Goal: Information Seeking & Learning: Find specific fact

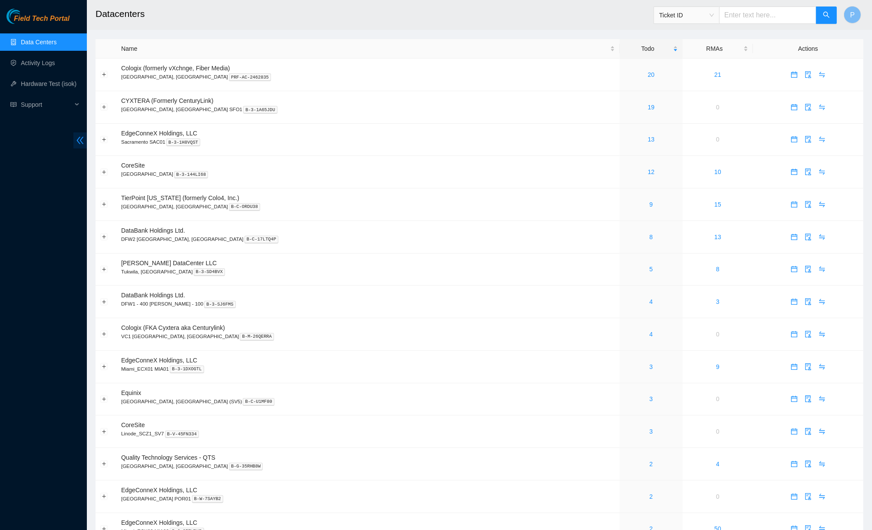
click at [79, 138] on icon "double-left" at bounding box center [80, 140] width 9 height 9
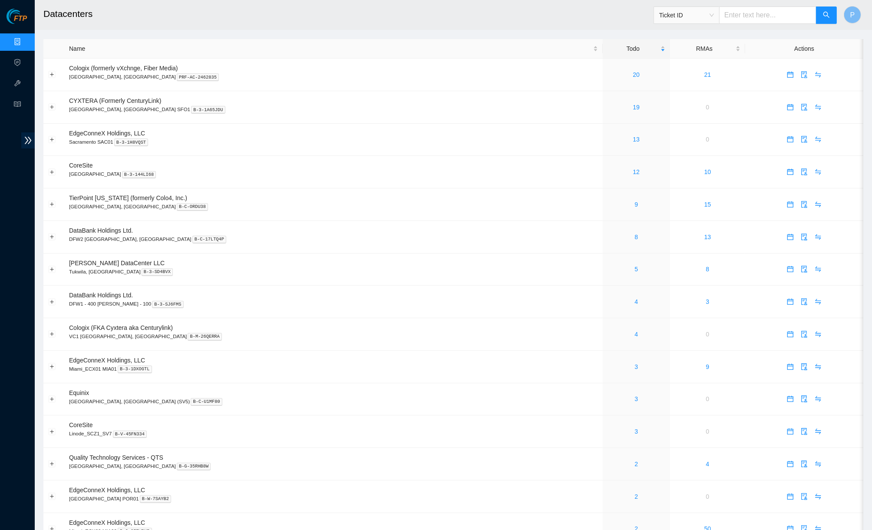
click at [706, 13] on span "Ticket ID" at bounding box center [687, 15] width 55 height 13
click at [674, 91] on div "Serial Number" at bounding box center [686, 88] width 55 height 10
click at [730, 23] on input "text" at bounding box center [767, 15] width 97 height 17
paste input "MX-2247-0250"
type input "MX-2247-0250"
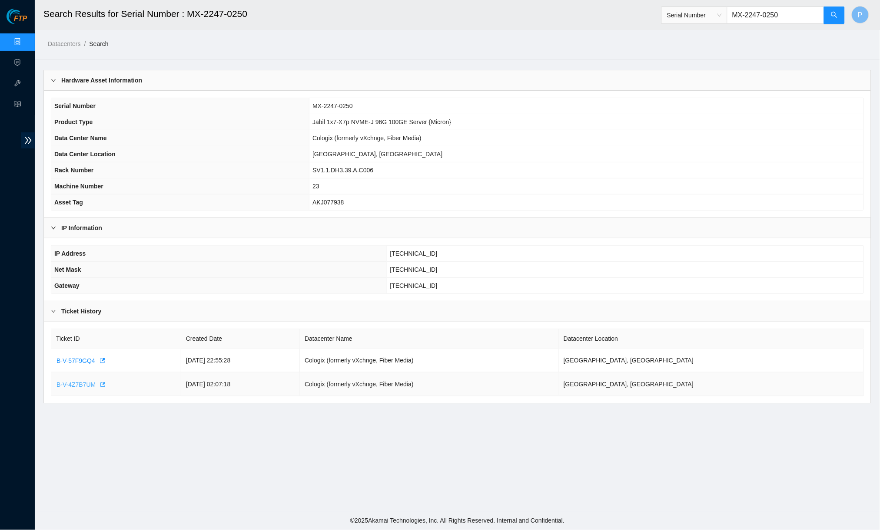
click at [71, 383] on span "B-V-4Z7B7UM" at bounding box center [75, 385] width 39 height 10
click at [25, 45] on link "Data Centers" at bounding box center [43, 42] width 36 height 7
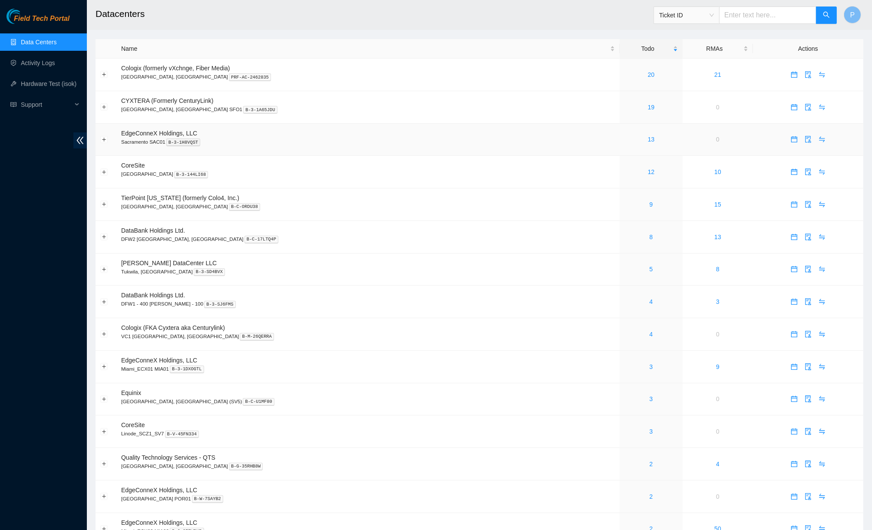
drag, startPoint x: 85, startPoint y: 139, endPoint x: 225, endPoint y: 129, distance: 140.2
click at [85, 139] on span "double-left" at bounding box center [79, 141] width 13 height 16
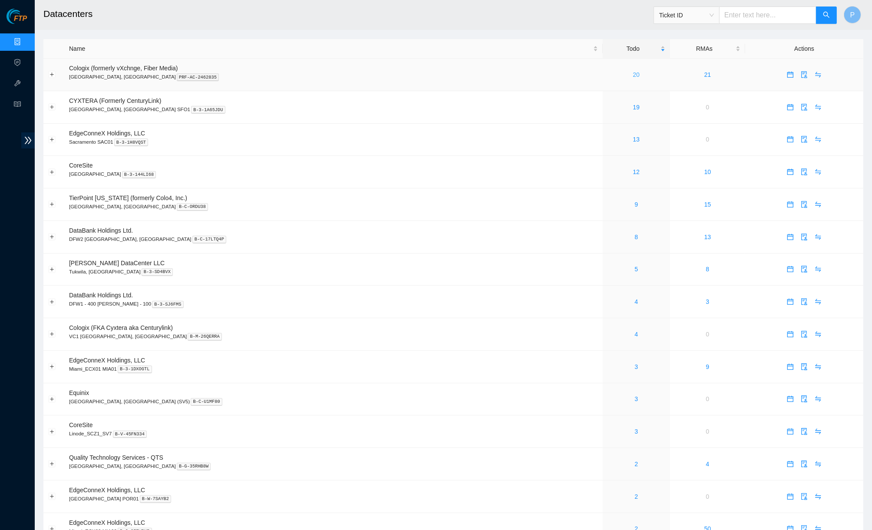
click at [633, 71] on link "20" at bounding box center [636, 74] width 7 height 7
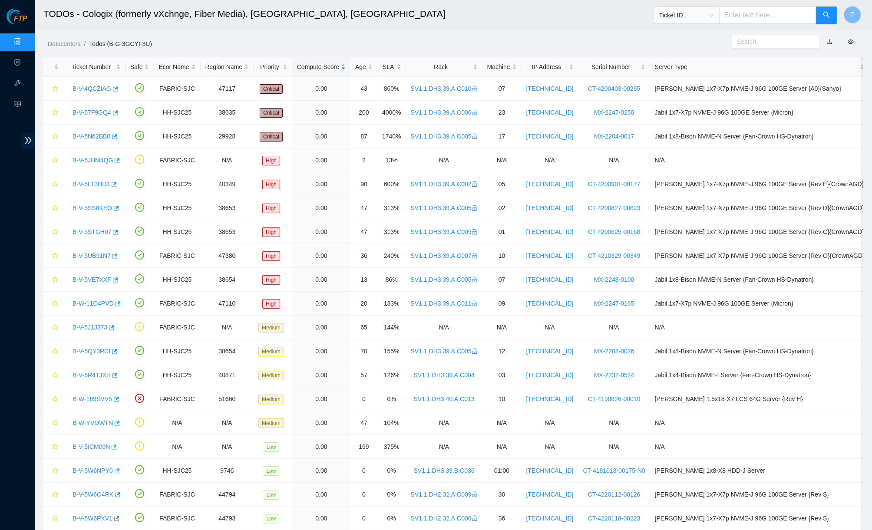
click at [830, 43] on link "button" at bounding box center [830, 41] width 6 height 7
click at [567, 19] on h2 "TODOs - Cologix (formerly vXchnge, Fiber Media), [GEOGRAPHIC_DATA], [GEOGRAPHIC…" at bounding box center [342, 14] width 599 height 28
click at [830, 43] on link "button" at bounding box center [830, 41] width 6 height 7
click at [25, 39] on link "Data Centers" at bounding box center [43, 42] width 36 height 7
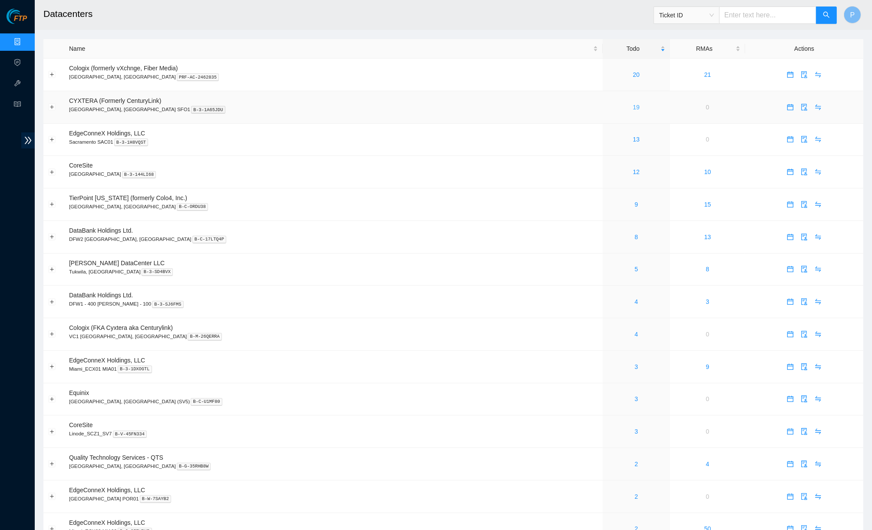
click at [633, 104] on link "19" at bounding box center [636, 107] width 7 height 7
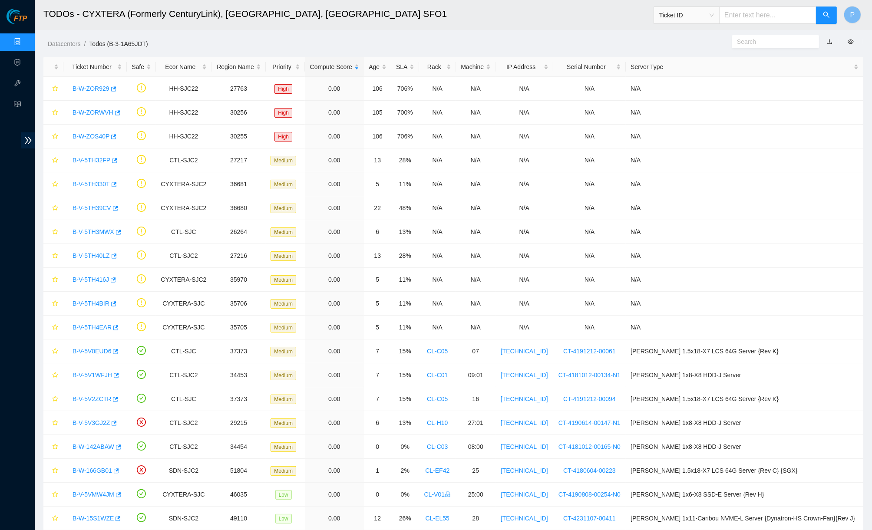
click at [828, 41] on button "button" at bounding box center [829, 42] width 19 height 14
click at [25, 39] on link "Data Centers" at bounding box center [43, 42] width 36 height 7
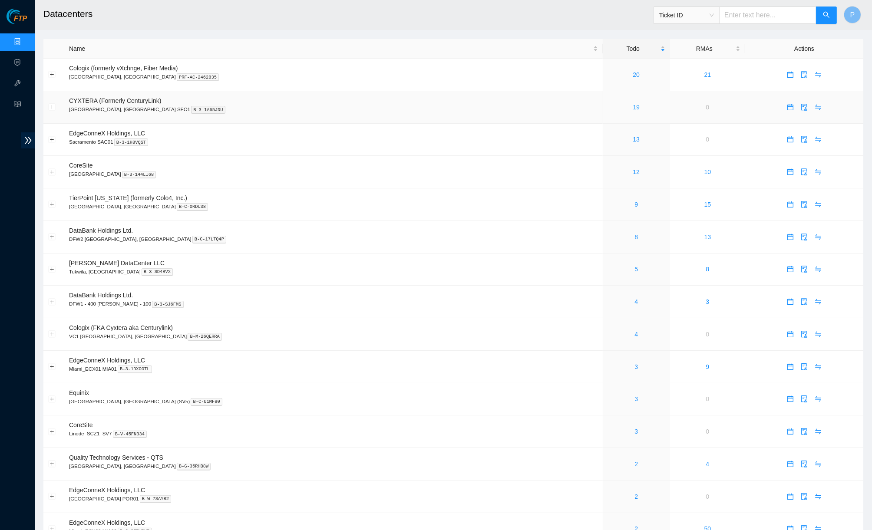
click at [633, 104] on link "19" at bounding box center [636, 107] width 7 height 7
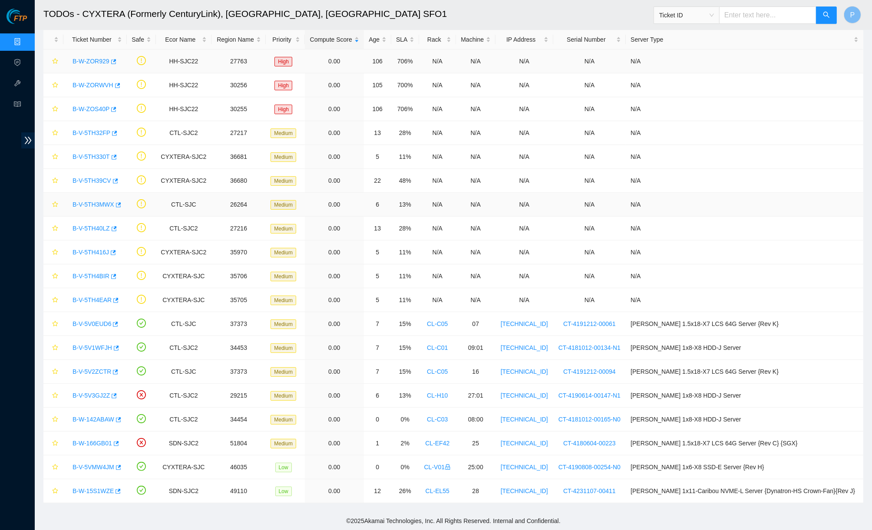
scroll to position [28, 0]
click at [25, 39] on link "Data Centers" at bounding box center [43, 42] width 36 height 7
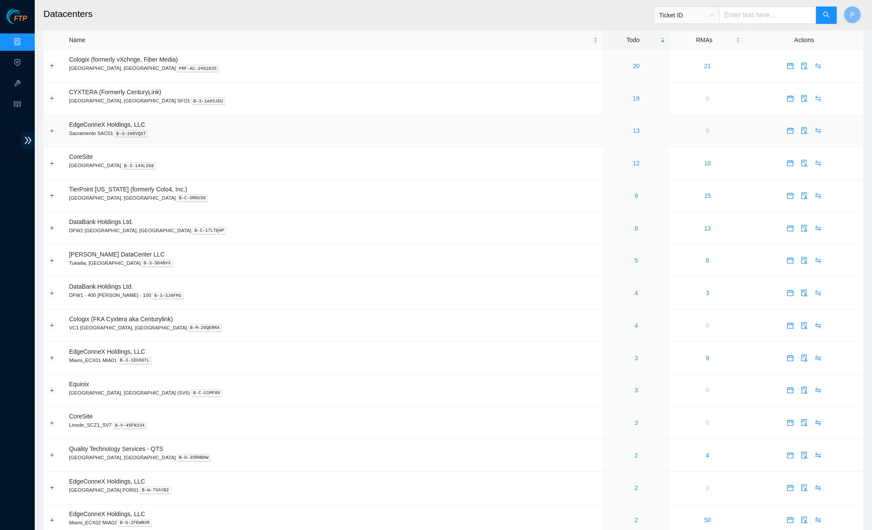
scroll to position [9, 0]
click at [633, 64] on link "20" at bounding box center [636, 65] width 7 height 7
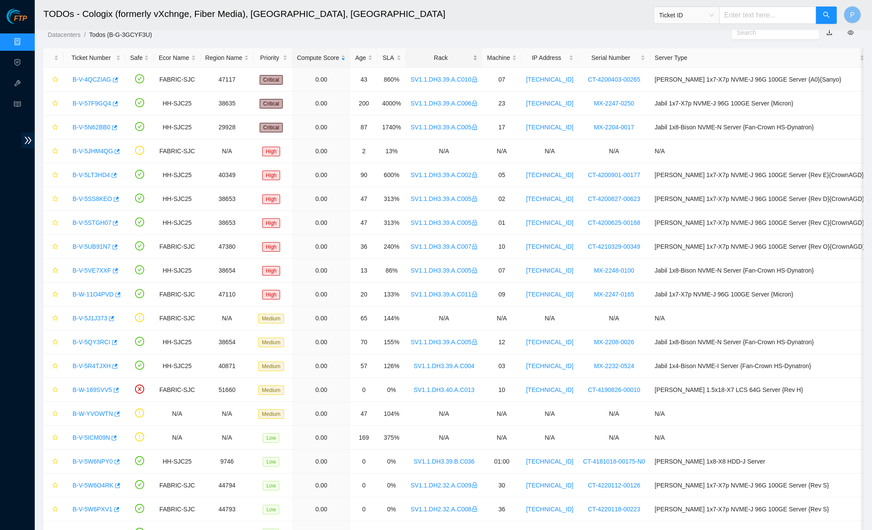
click at [468, 55] on div "Rack" at bounding box center [444, 58] width 67 height 10
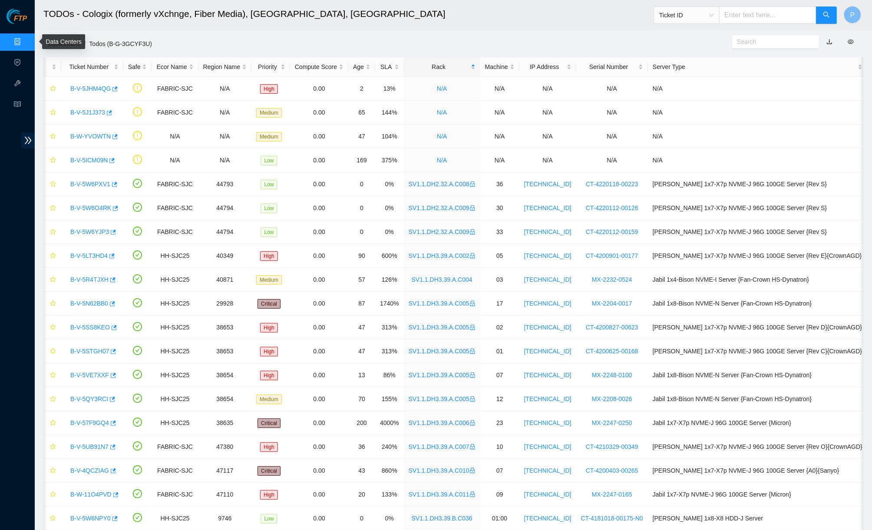
click at [25, 39] on link "Data Centers" at bounding box center [43, 42] width 36 height 7
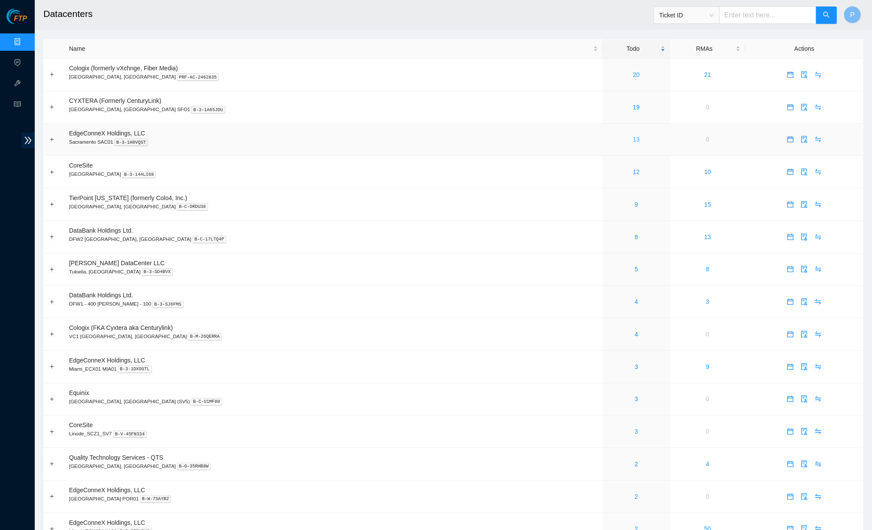
click at [633, 139] on link "13" at bounding box center [636, 139] width 7 height 7
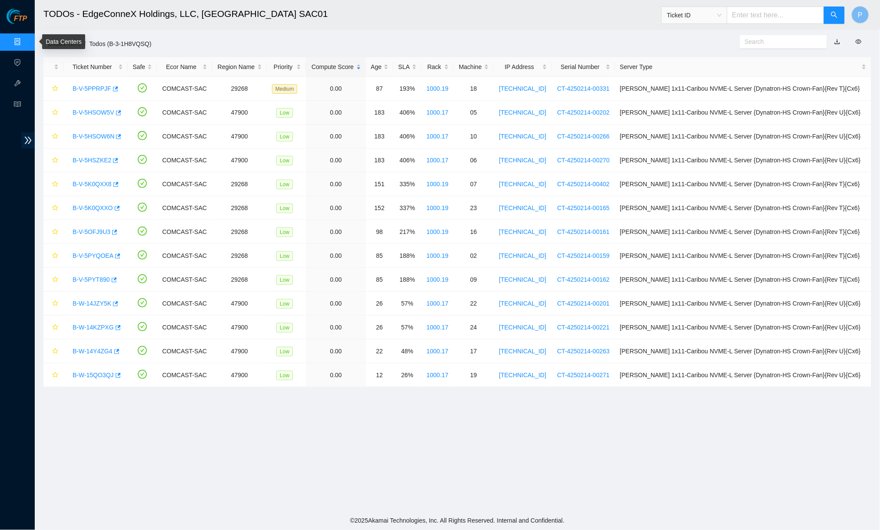
click at [25, 41] on link "Data Centers" at bounding box center [43, 42] width 36 height 7
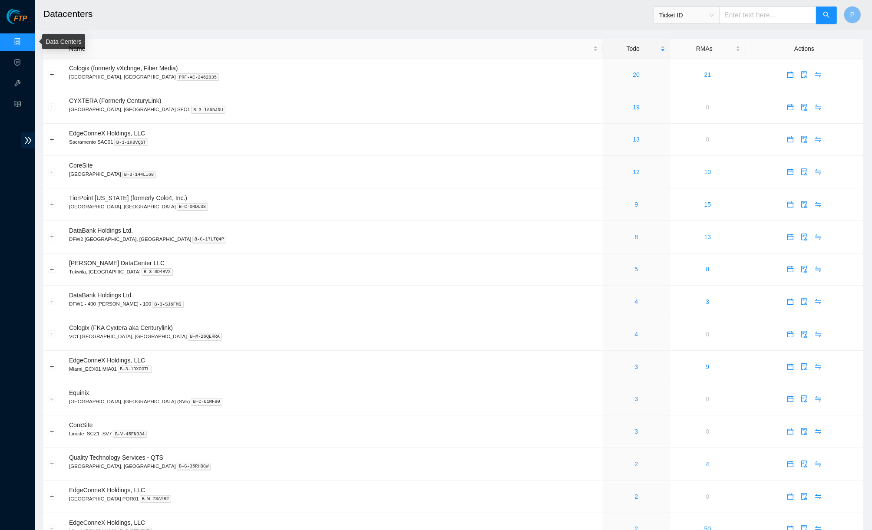
click at [25, 39] on link "Data Centers" at bounding box center [43, 42] width 36 height 7
click at [633, 170] on link "12" at bounding box center [636, 172] width 7 height 7
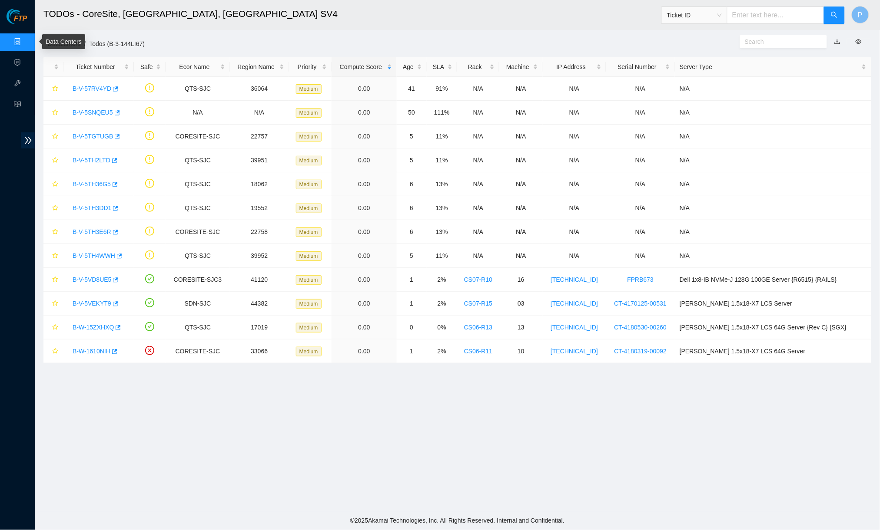
click at [25, 42] on link "Data Centers" at bounding box center [43, 42] width 36 height 7
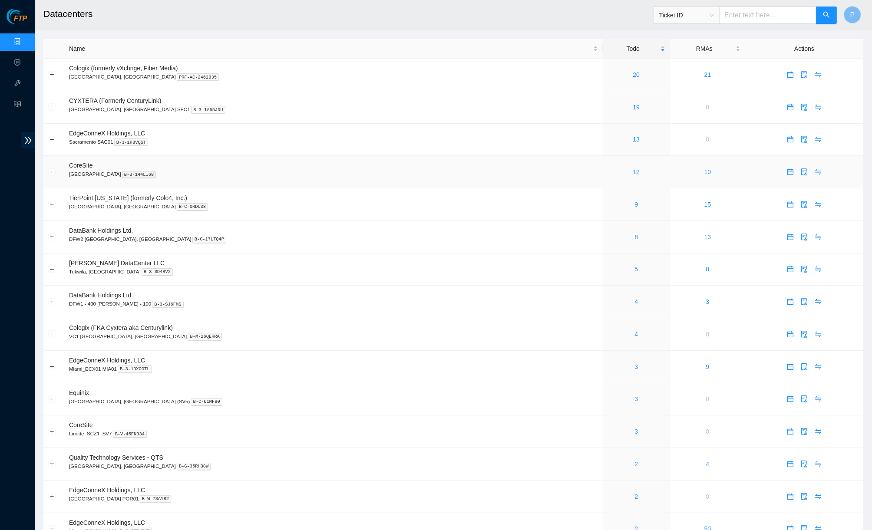
click at [633, 169] on link "12" at bounding box center [636, 172] width 7 height 7
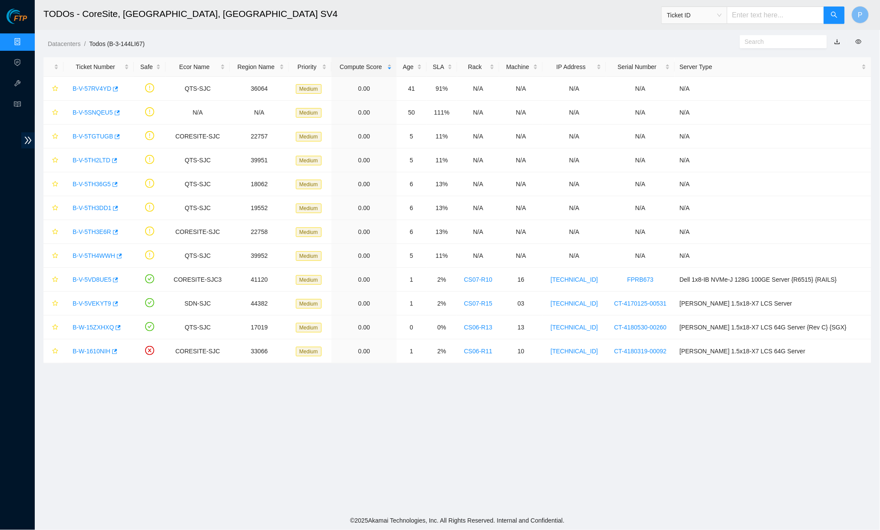
click at [839, 42] on link "button" at bounding box center [837, 41] width 6 height 7
click at [25, 40] on link "Data Centers" at bounding box center [43, 42] width 36 height 7
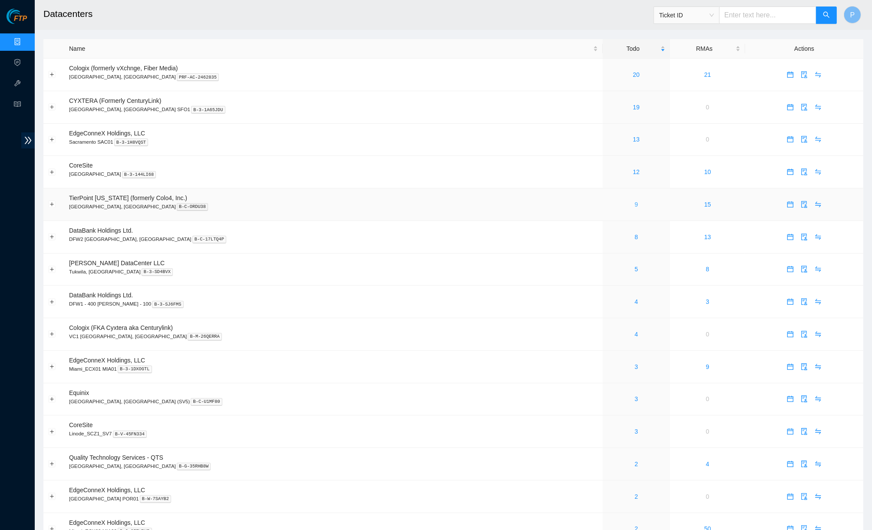
click at [635, 201] on link "9" at bounding box center [636, 204] width 3 height 7
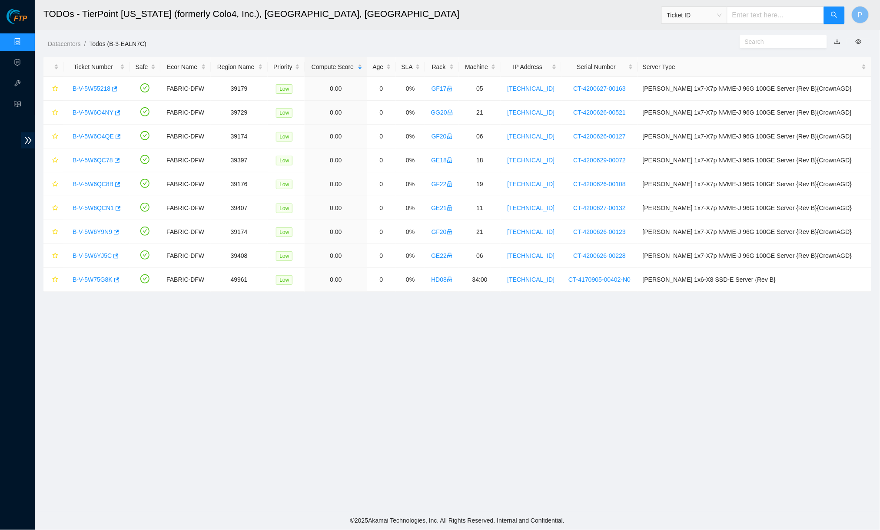
click at [838, 41] on link "button" at bounding box center [837, 41] width 6 height 7
click at [27, 39] on link "Data Centers" at bounding box center [43, 42] width 36 height 7
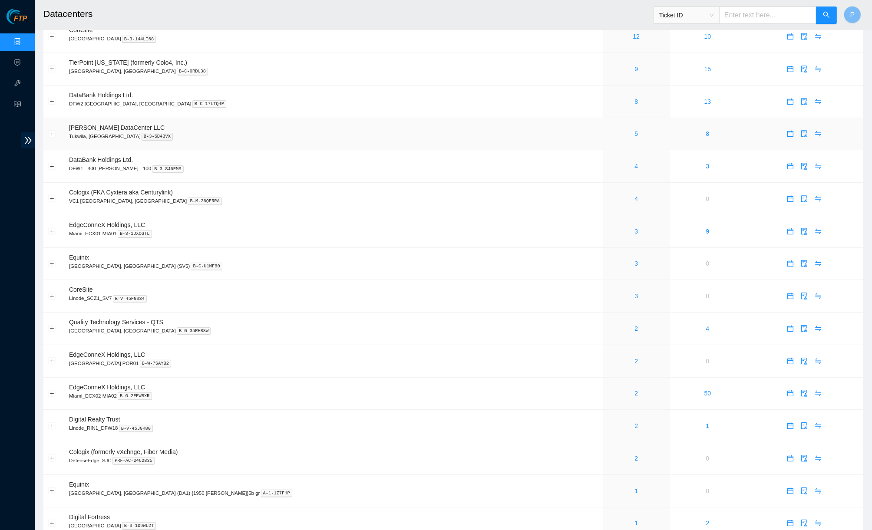
scroll to position [146, 0]
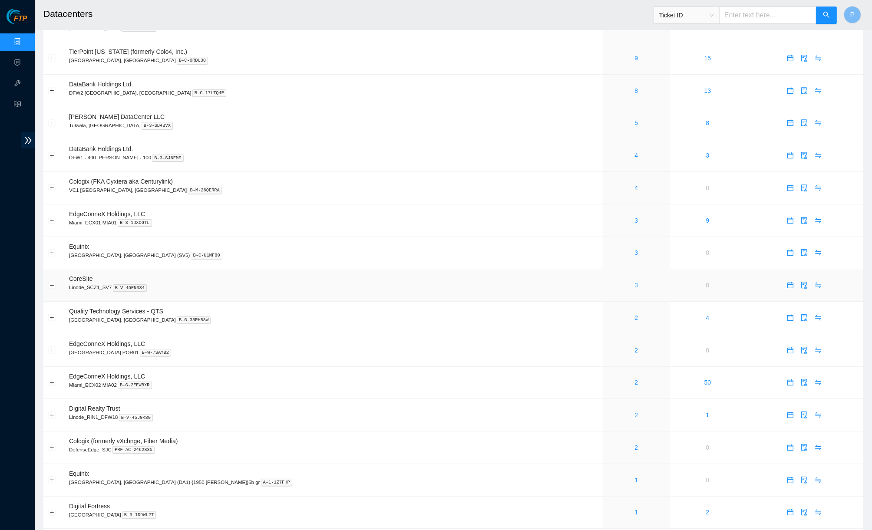
click at [635, 282] on link "3" at bounding box center [636, 285] width 3 height 7
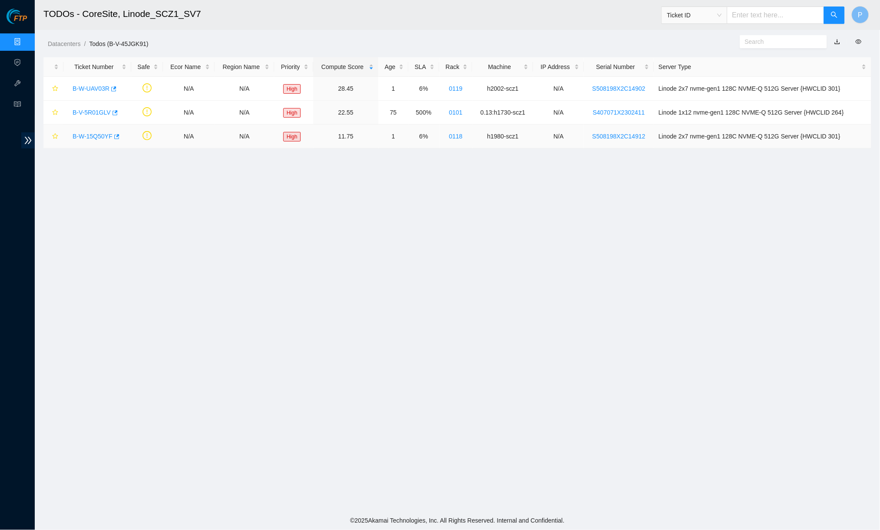
click at [91, 133] on link "B-W-15Q50YF" at bounding box center [93, 136] width 40 height 7
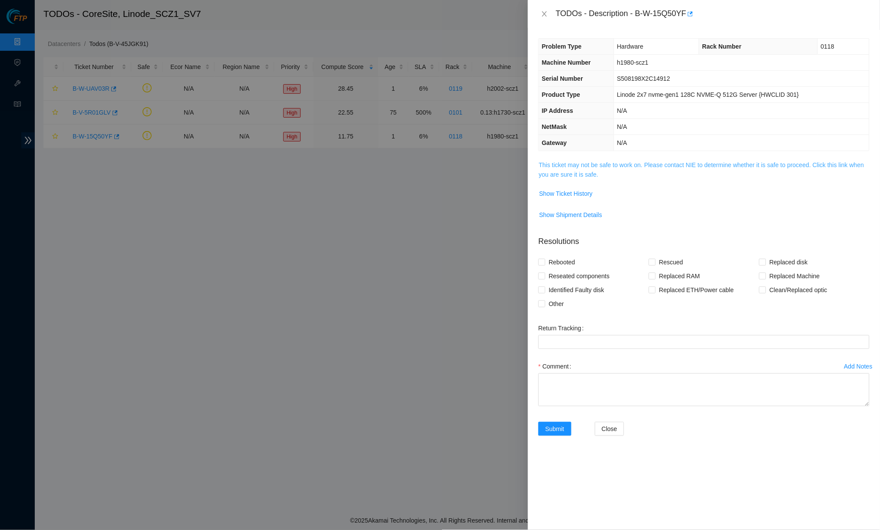
click at [582, 162] on link "This ticket may not be safe to work on. Please contact NIE to determine whether…" at bounding box center [701, 170] width 325 height 17
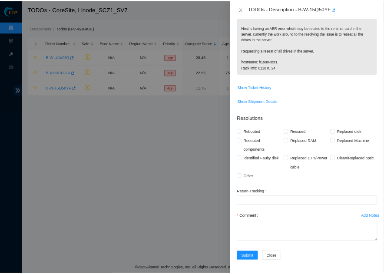
scroll to position [177, 0]
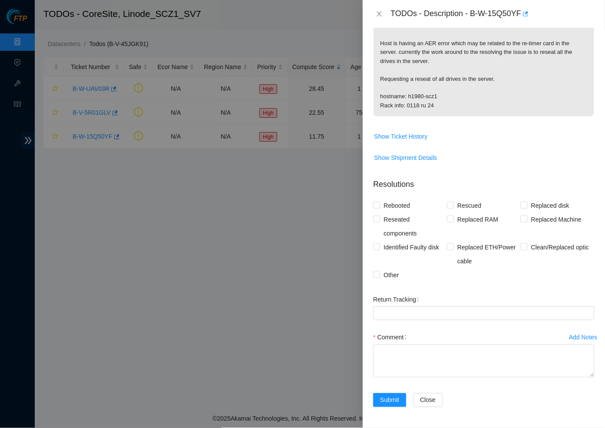
drag, startPoint x: 226, startPoint y: 23, endPoint x: 346, endPoint y: 53, distance: 123.6
click at [346, 53] on div at bounding box center [302, 214] width 605 height 428
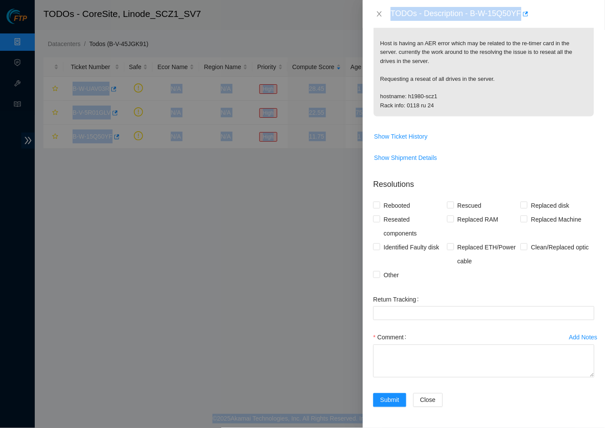
drag, startPoint x: 597, startPoint y: 15, endPoint x: 612, endPoint y: 76, distance: 63.0
click at [605, 76] on html "FTP Data Centers Activity Logs Hardware Test (isok) Support TODOs - CoreSite, L…" at bounding box center [302, 214] width 605 height 428
click at [344, 46] on div at bounding box center [302, 214] width 605 height 428
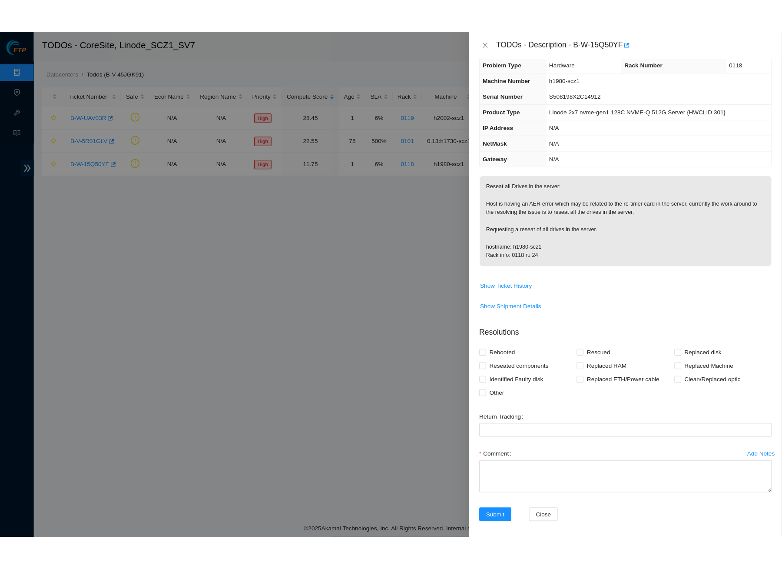
scroll to position [0, 0]
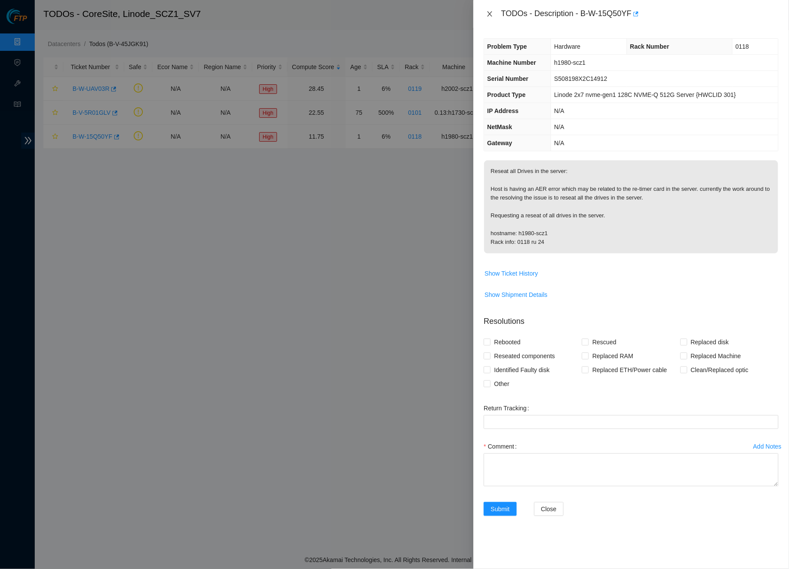
click at [491, 15] on icon "close" at bounding box center [490, 13] width 7 height 7
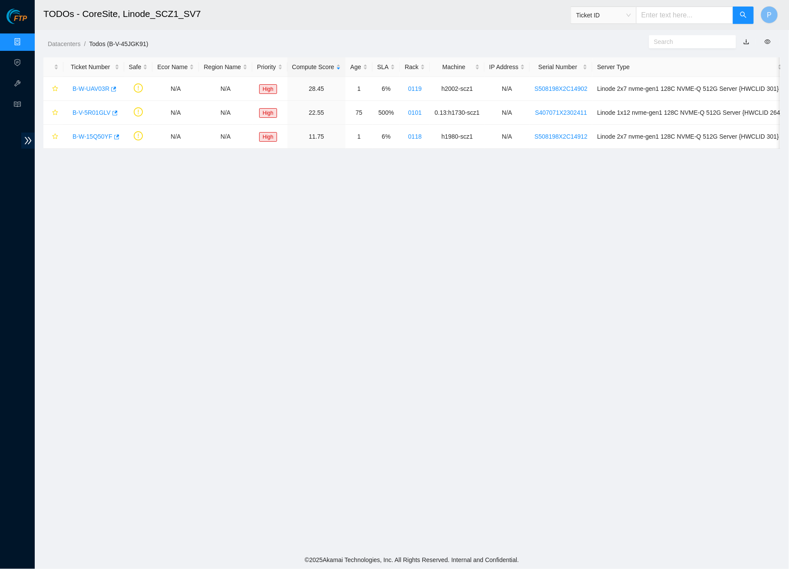
click at [746, 39] on link "button" at bounding box center [747, 41] width 6 height 7
click at [25, 40] on link "Data Centers" at bounding box center [43, 42] width 36 height 7
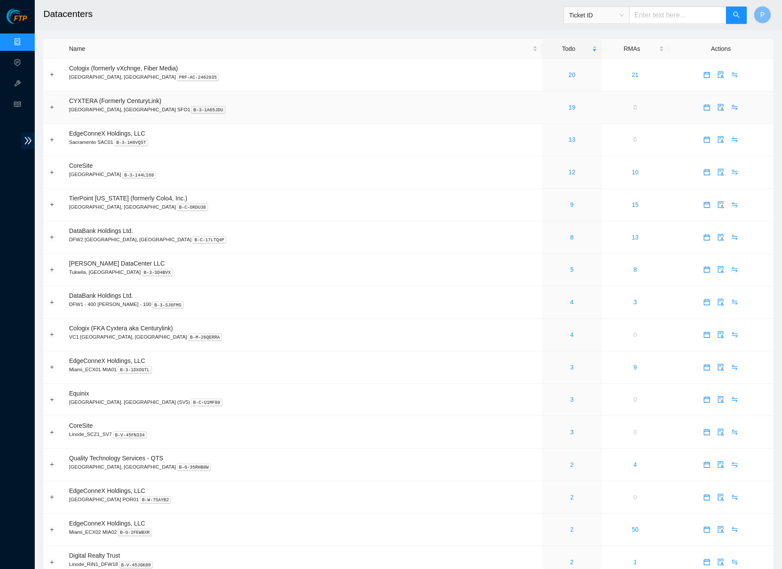
click at [458, 120] on td "CYXTERA (Formerly CenturyLink) [GEOGRAPHIC_DATA], [GEOGRAPHIC_DATA] SFO1 B-3-1A…" at bounding box center [303, 107] width 478 height 33
click at [569, 104] on link "19" at bounding box center [572, 107] width 7 height 7
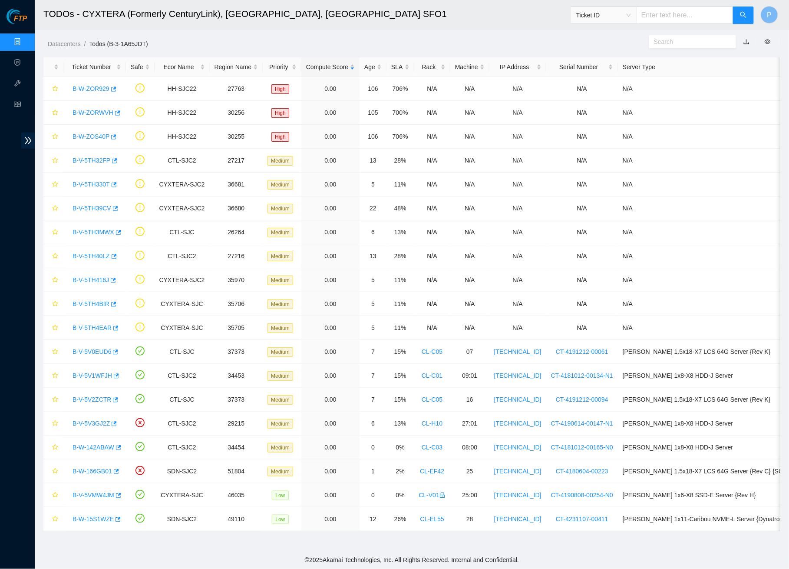
click at [748, 43] on link "button" at bounding box center [747, 41] width 6 height 7
click at [25, 39] on link "Data Centers" at bounding box center [43, 42] width 36 height 7
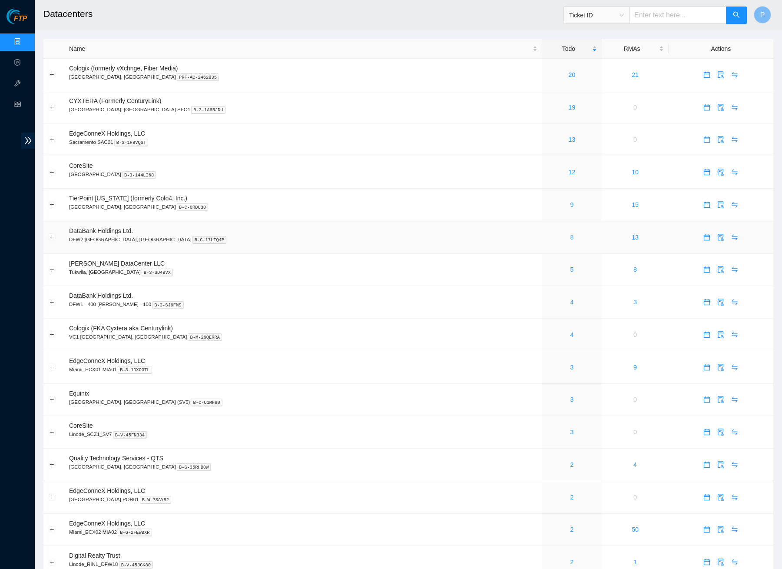
click at [570, 235] on link "8" at bounding box center [571, 237] width 3 height 7
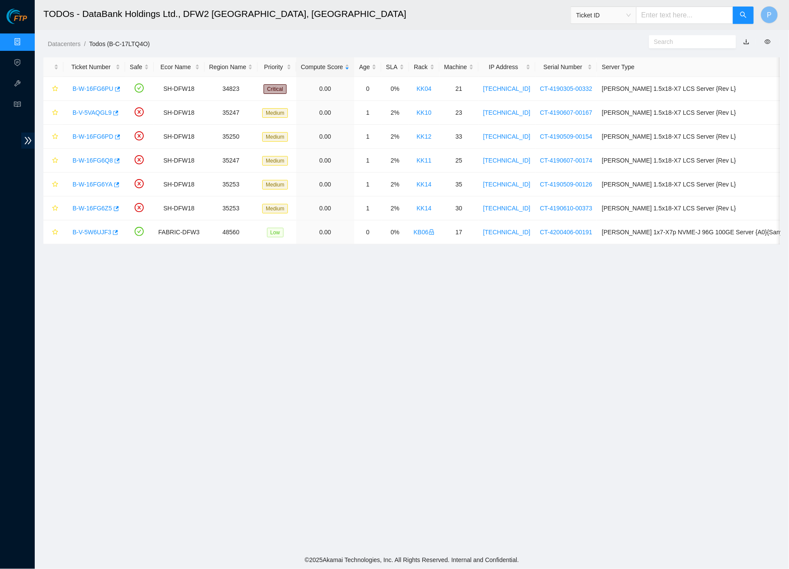
click at [746, 43] on link "button" at bounding box center [747, 41] width 6 height 7
drag, startPoint x: 12, startPoint y: 36, endPoint x: 20, endPoint y: 41, distance: 9.5
click at [25, 39] on link "Data Centers" at bounding box center [43, 42] width 36 height 7
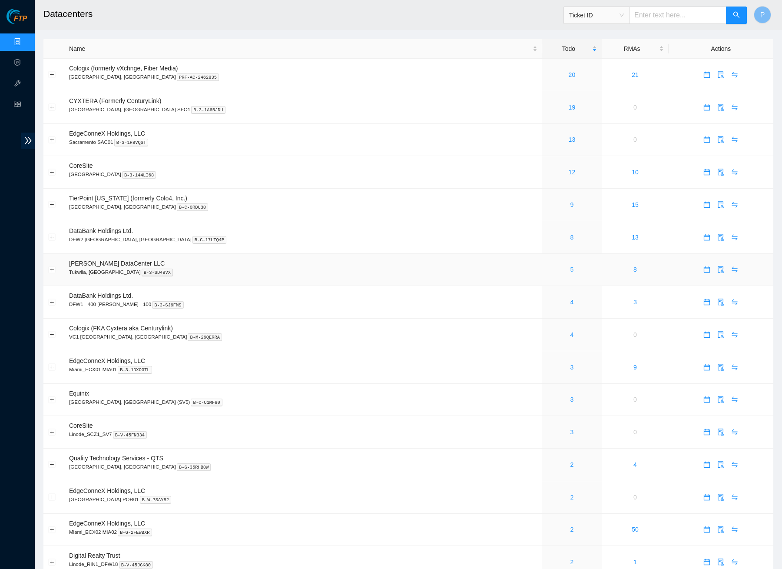
click at [570, 266] on link "5" at bounding box center [571, 269] width 3 height 7
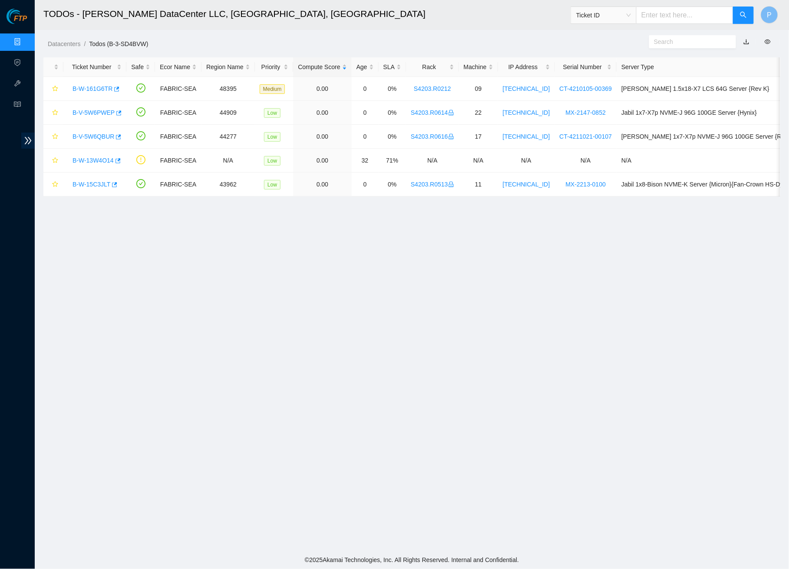
click at [745, 43] on link "button" at bounding box center [747, 41] width 6 height 7
click at [25, 40] on link "Data Centers" at bounding box center [43, 42] width 36 height 7
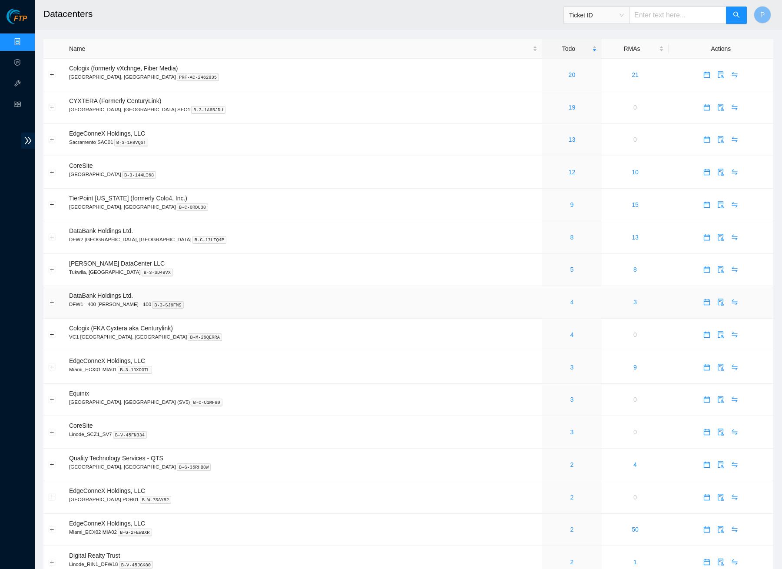
click at [570, 298] on link "4" at bounding box center [571, 301] width 3 height 7
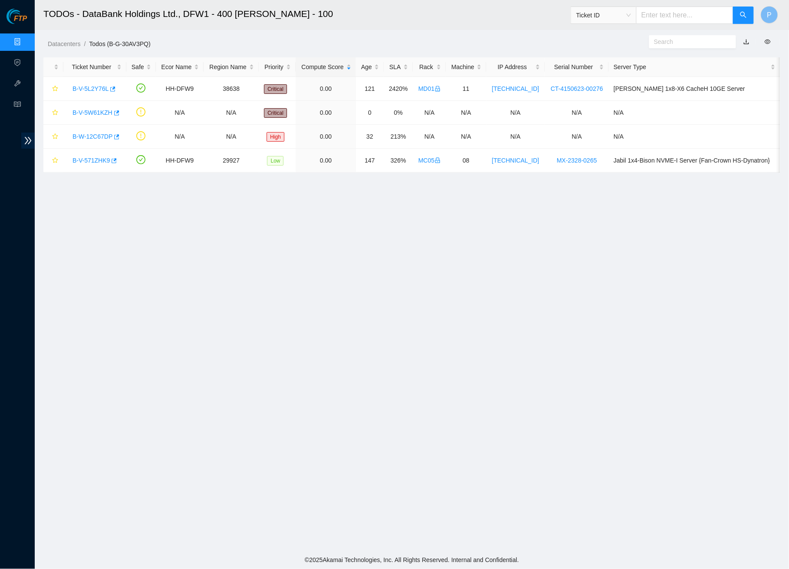
click at [748, 41] on link "button" at bounding box center [747, 41] width 6 height 7
click at [25, 40] on link "Data Centers" at bounding box center [43, 42] width 36 height 7
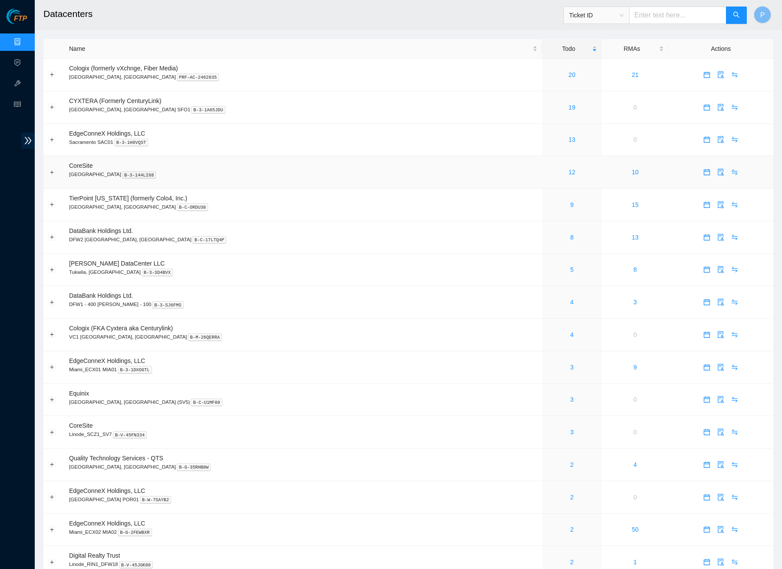
click at [377, 162] on td "CoreSite [GEOGRAPHIC_DATA] B-3-144LI68" at bounding box center [303, 172] width 478 height 33
click at [570, 266] on link "5" at bounding box center [571, 269] width 3 height 7
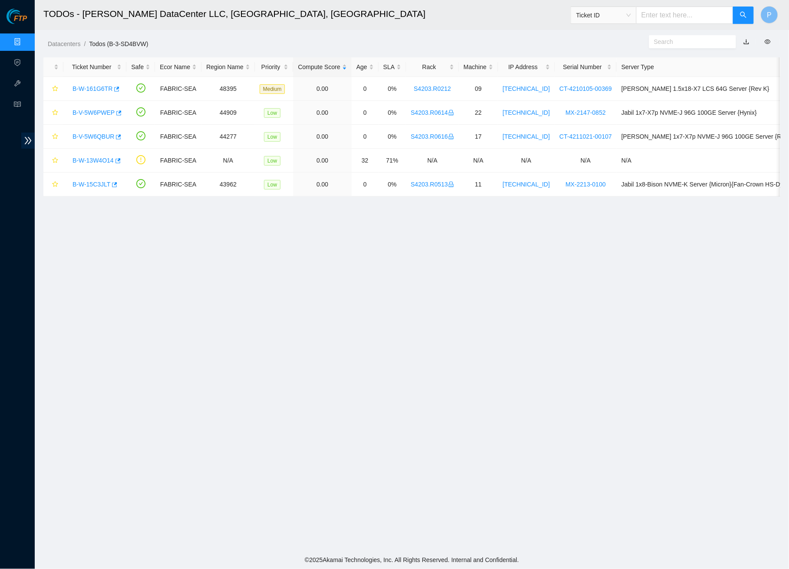
click at [750, 40] on link "button" at bounding box center [747, 41] width 6 height 7
click at [25, 42] on link "Data Centers" at bounding box center [43, 42] width 36 height 7
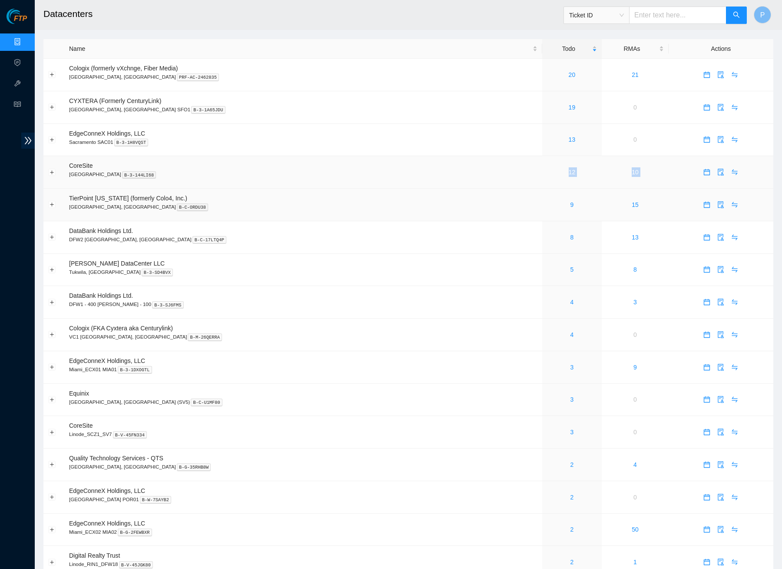
click at [379, 186] on tbody "Cologix (formerly vXchnge, Fiber Media) [GEOGRAPHIC_DATA], [GEOGRAPHIC_DATA] PR…" at bounding box center [408, 481] width 730 height 845
click at [350, 333] on p "VC1 [GEOGRAPHIC_DATA], [GEOGRAPHIC_DATA] B-M-26QERRA" at bounding box center [303, 337] width 468 height 8
click at [570, 298] on link "4" at bounding box center [571, 301] width 3 height 7
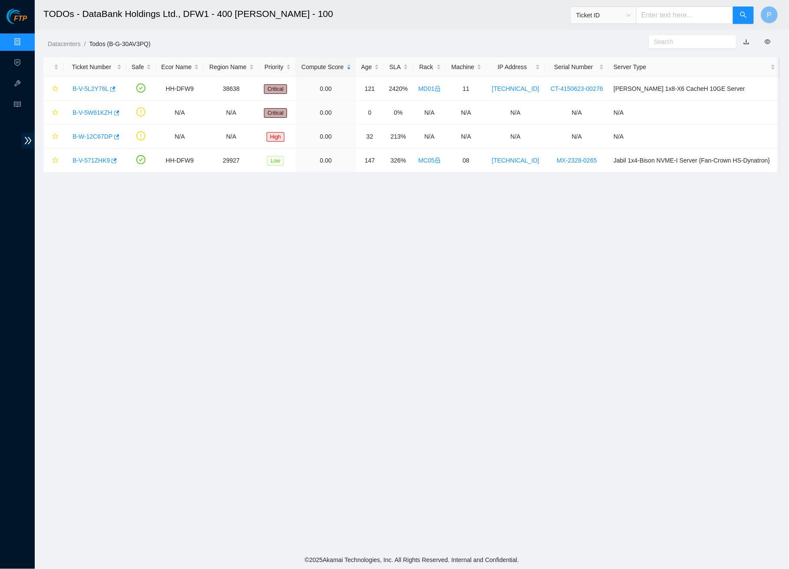
click at [747, 42] on link "button" at bounding box center [747, 41] width 6 height 7
click at [25, 39] on link "Data Centers" at bounding box center [43, 42] width 36 height 7
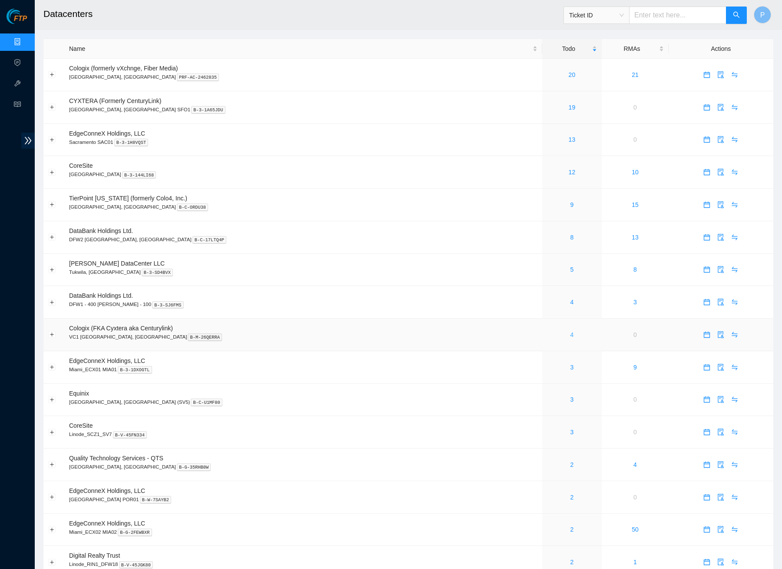
click at [570, 331] on link "4" at bounding box center [571, 334] width 3 height 7
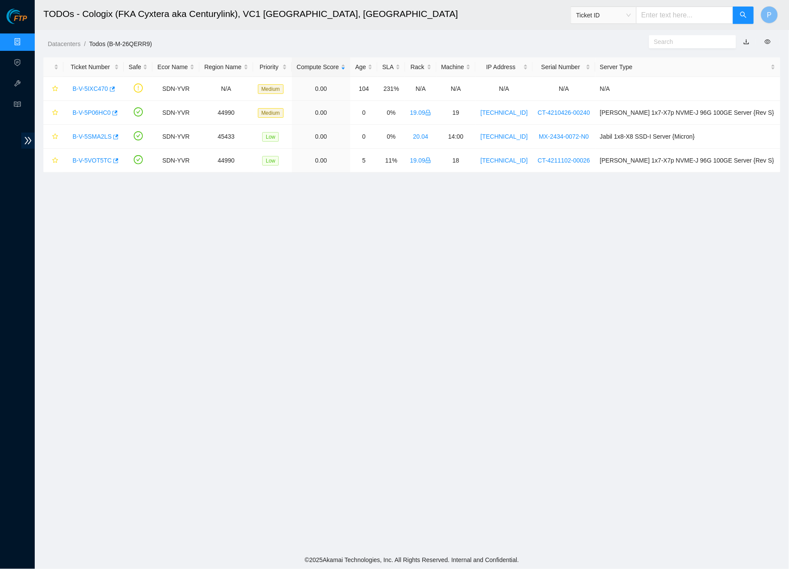
click at [746, 38] on link "button" at bounding box center [747, 41] width 6 height 7
click at [25, 40] on link "Data Centers" at bounding box center [43, 42] width 36 height 7
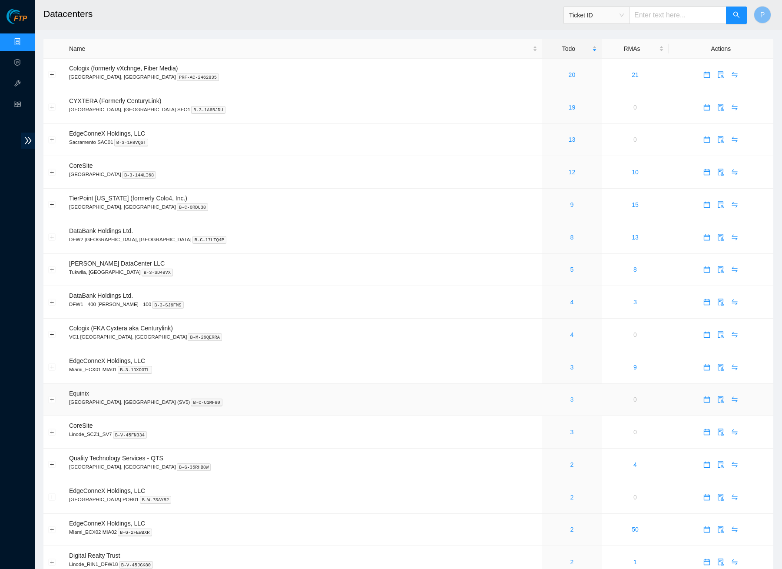
click at [570, 396] on link "3" at bounding box center [571, 399] width 3 height 7
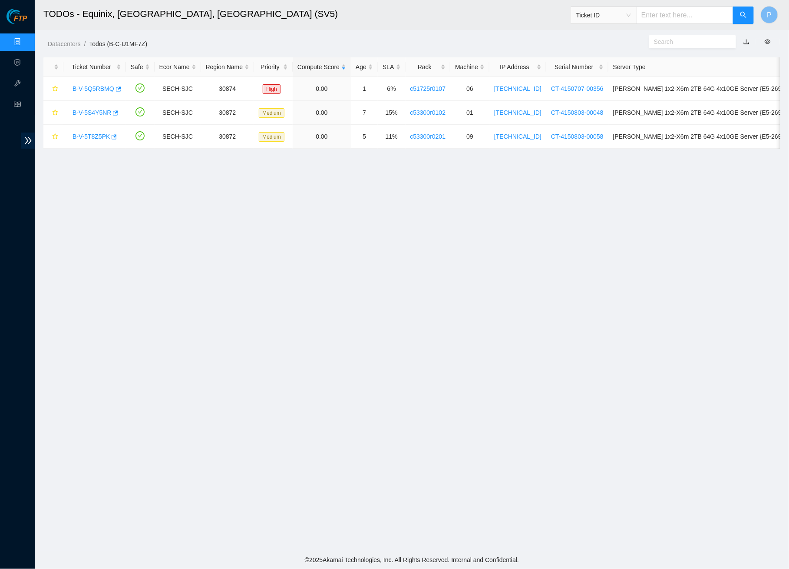
click at [746, 40] on link "button" at bounding box center [747, 41] width 6 height 7
click at [25, 39] on link "Data Centers" at bounding box center [43, 42] width 36 height 7
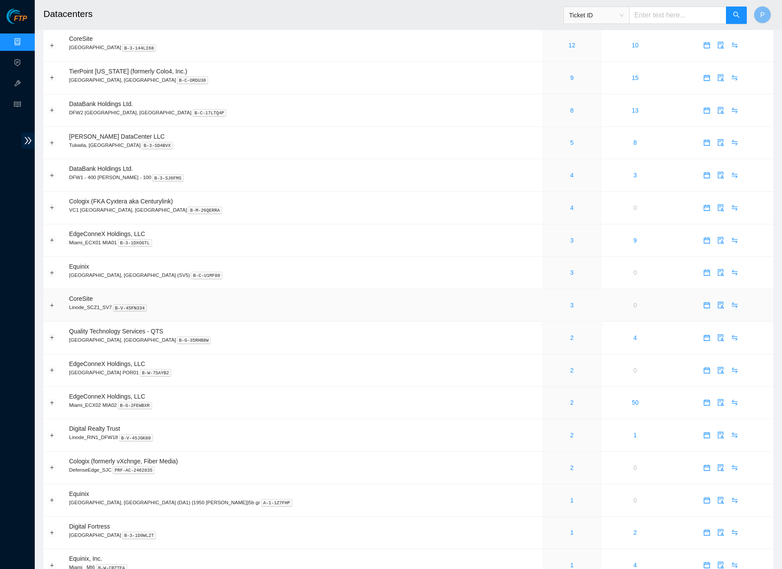
scroll to position [170, 0]
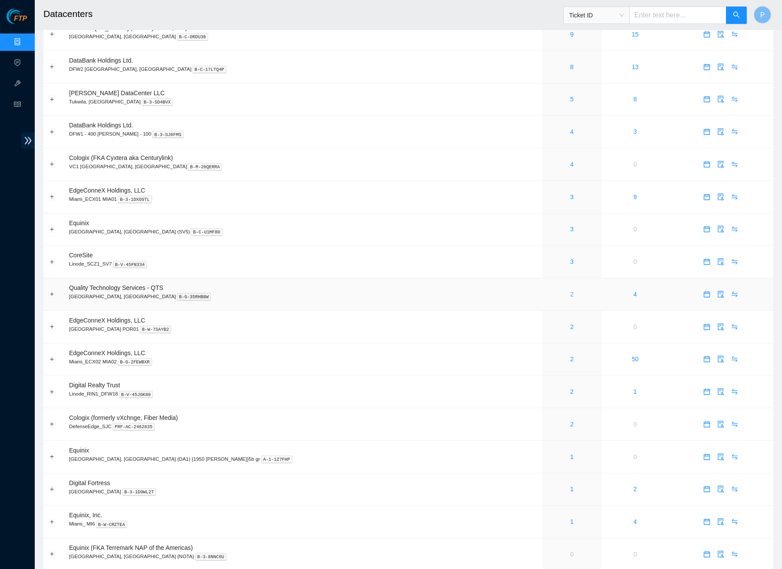
click at [570, 291] on link "2" at bounding box center [571, 294] width 3 height 7
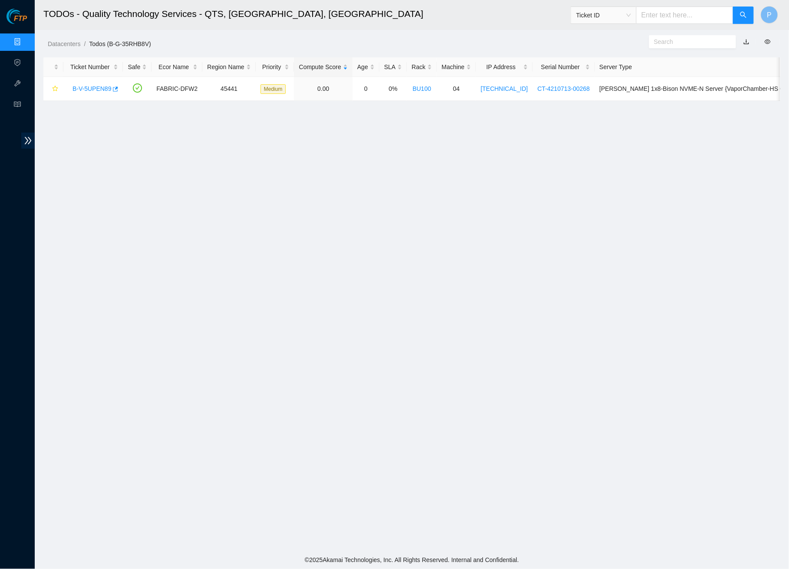
click at [749, 42] on link "button" at bounding box center [747, 41] width 6 height 7
click at [25, 39] on link "Data Centers" at bounding box center [43, 42] width 36 height 7
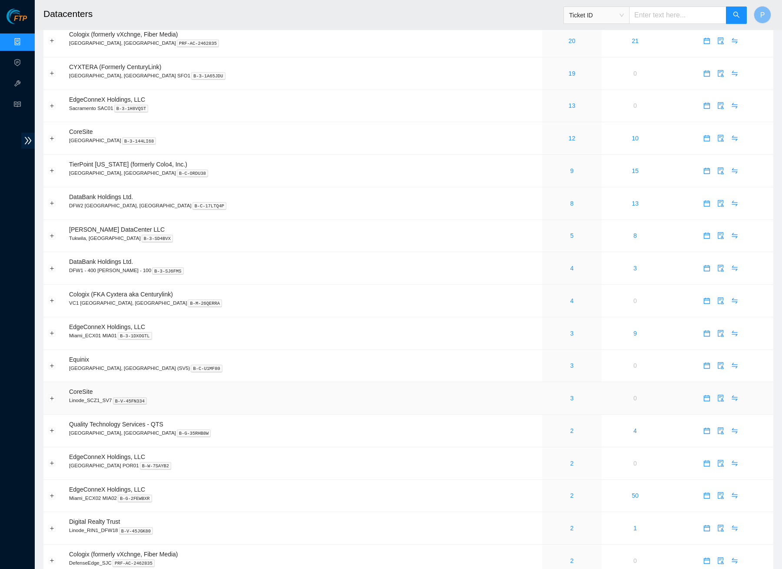
scroll to position [35, 0]
drag, startPoint x: 332, startPoint y: 245, endPoint x: 337, endPoint y: 250, distance: 6.8
click at [332, 246] on tbody "Cologix (formerly vXchnge, Fiber Media) [GEOGRAPHIC_DATA], [GEOGRAPHIC_DATA] PR…" at bounding box center [408, 445] width 730 height 845
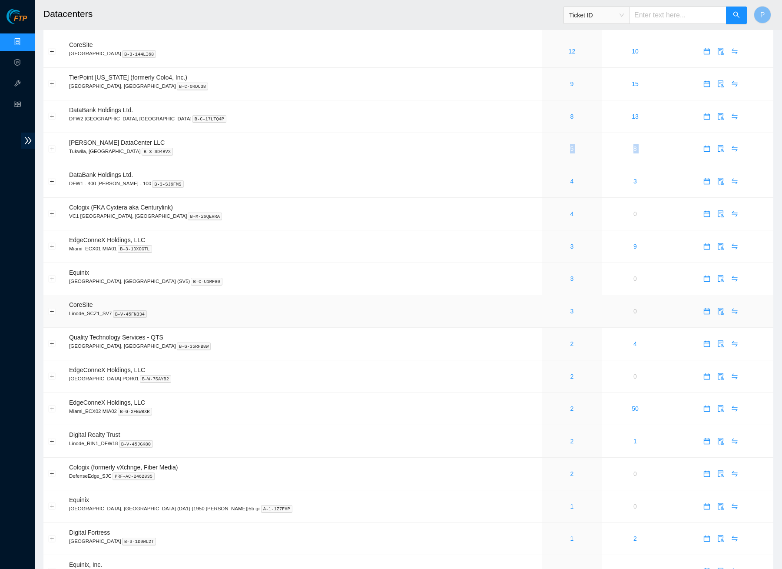
scroll to position [138, 0]
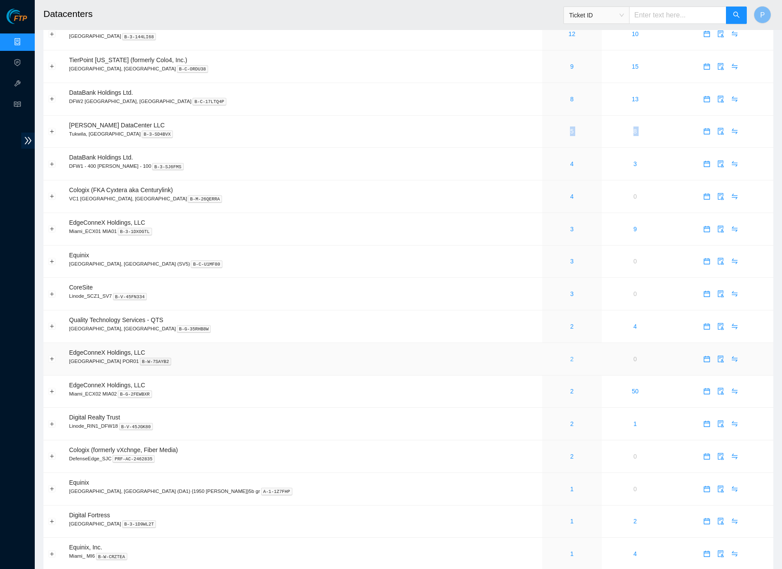
click at [570, 355] on link "2" at bounding box center [571, 358] width 3 height 7
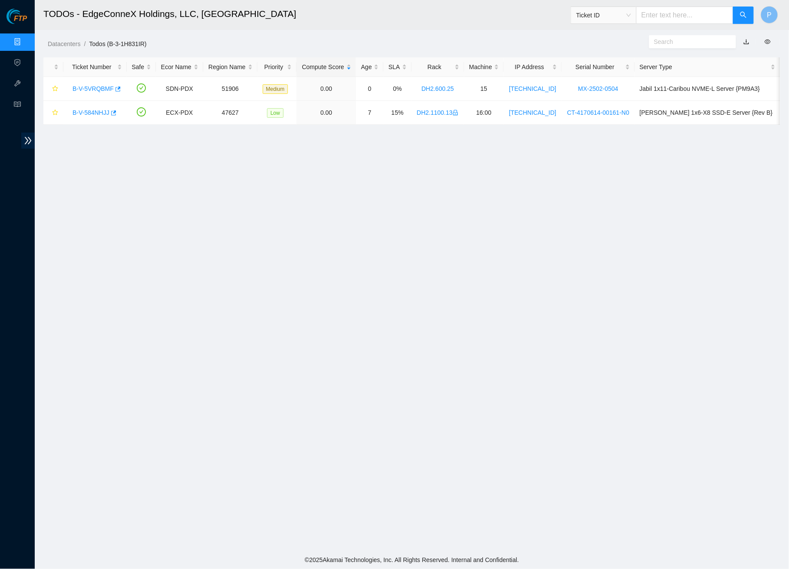
click at [746, 42] on link "button" at bounding box center [747, 41] width 6 height 7
click at [25, 39] on link "Data Centers" at bounding box center [43, 42] width 36 height 7
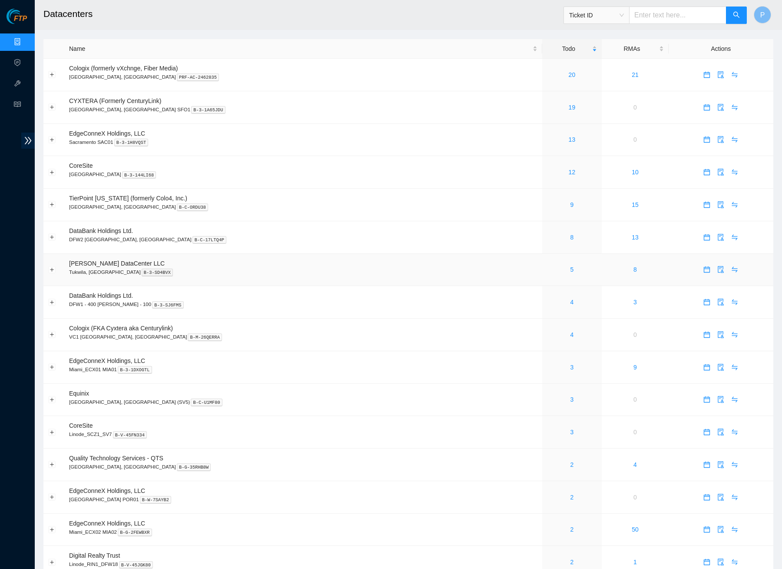
click at [360, 255] on td "[PERSON_NAME] DataCenter LLC [GEOGRAPHIC_DATA], [GEOGRAPHIC_DATA] B-3-SD4BVX" at bounding box center [303, 270] width 478 height 33
drag, startPoint x: 109, startPoint y: 353, endPoint x: 265, endPoint y: 28, distance: 360.3
click at [242, 343] on tbody "Cologix (formerly vXchnge, Fiber Media) [GEOGRAPHIC_DATA], [GEOGRAPHIC_DATA] PR…" at bounding box center [408, 481] width 730 height 845
drag, startPoint x: 252, startPoint y: 222, endPoint x: 250, endPoint y: 235, distance: 13.7
click at [253, 224] on td "DataBank Holdings Ltd. DFW2 [GEOGRAPHIC_DATA], [GEOGRAPHIC_DATA] B-C-17LTQ4P" at bounding box center [303, 237] width 478 height 33
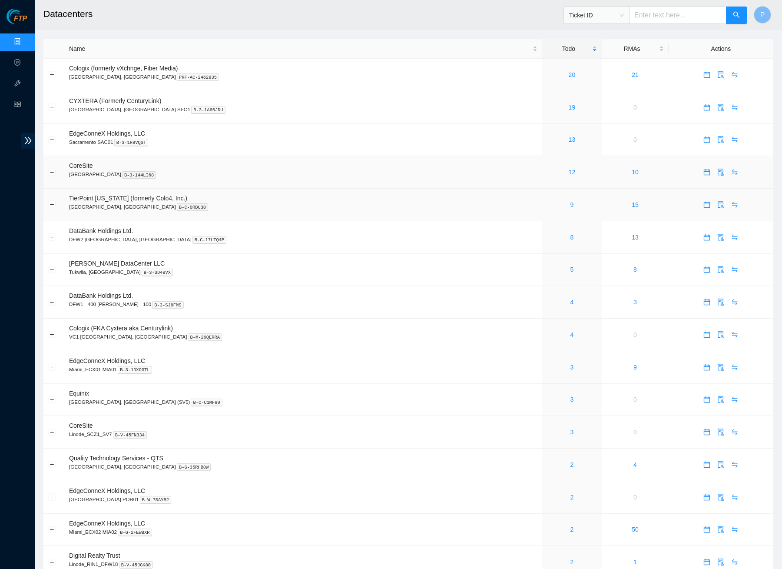
click at [256, 186] on td "CoreSite [GEOGRAPHIC_DATA] B-3-144LI68" at bounding box center [303, 172] width 478 height 33
click at [569, 171] on link "12" at bounding box center [572, 172] width 7 height 7
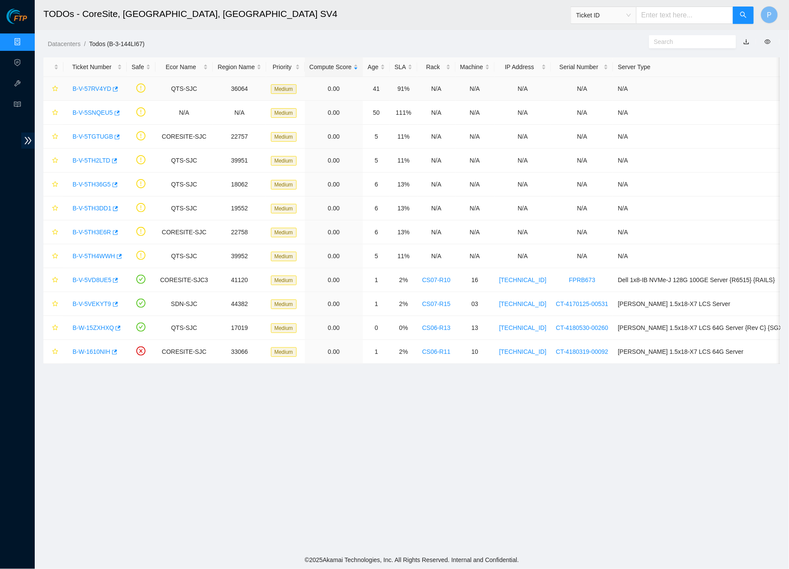
click at [92, 85] on link "B-V-57RV4YD" at bounding box center [92, 88] width 39 height 7
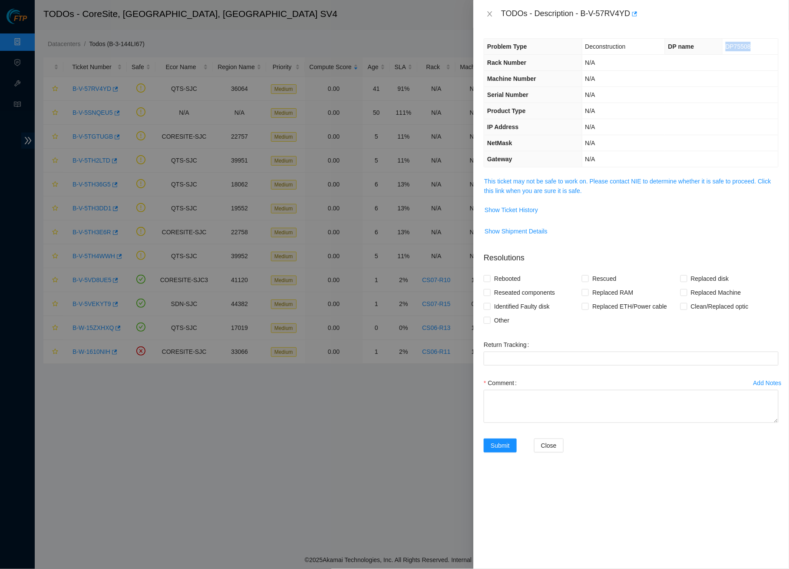
drag, startPoint x: 726, startPoint y: 44, endPoint x: 776, endPoint y: 44, distance: 50.0
click at [776, 44] on td "DP75508" at bounding box center [751, 47] width 56 height 16
click at [572, 178] on link "This ticket may not be safe to work on. Please contact NIE to determine whether…" at bounding box center [627, 186] width 287 height 17
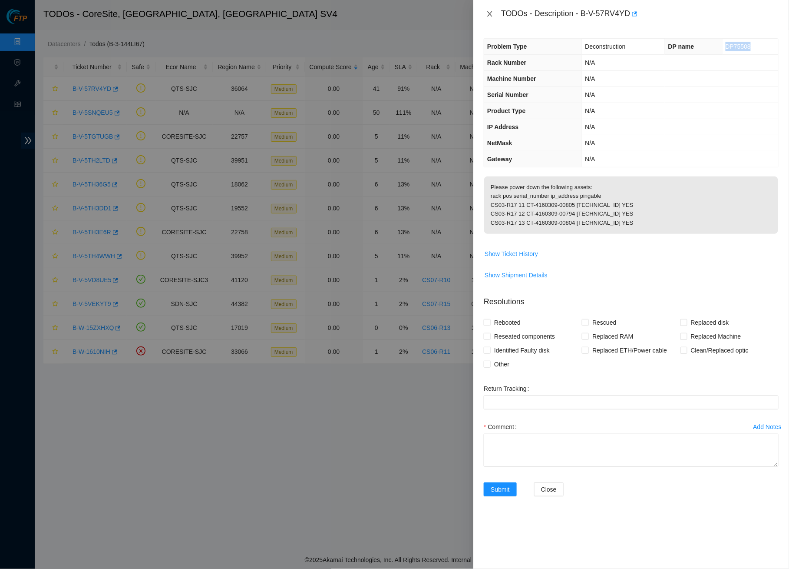
click at [494, 13] on icon "close" at bounding box center [490, 13] width 7 height 7
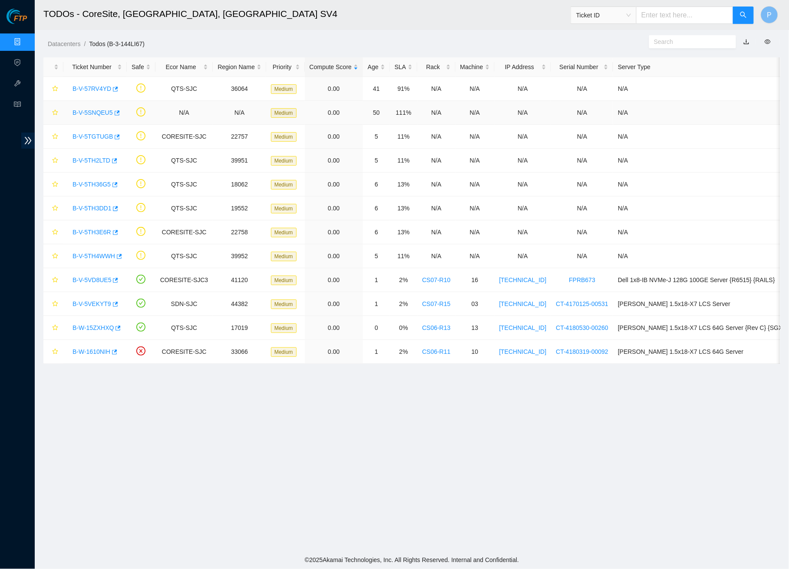
click at [101, 112] on link "B-V-5SNQEU5" at bounding box center [93, 112] width 40 height 7
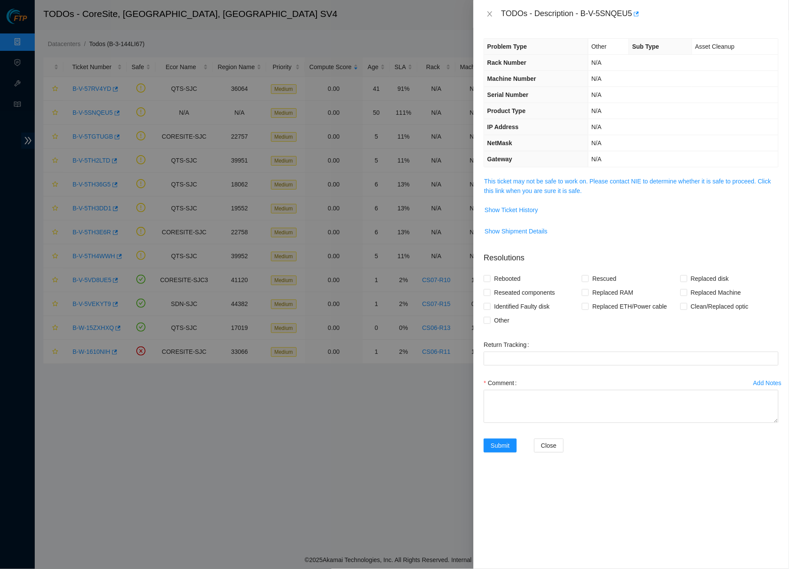
click at [485, 14] on button "Close" at bounding box center [490, 14] width 12 height 8
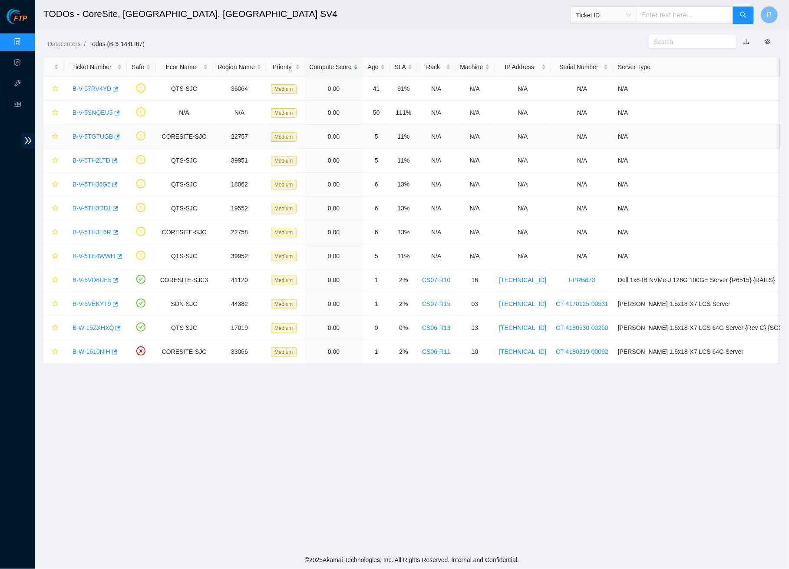
click at [86, 136] on link "B-V-5TGTUGB" at bounding box center [93, 136] width 40 height 7
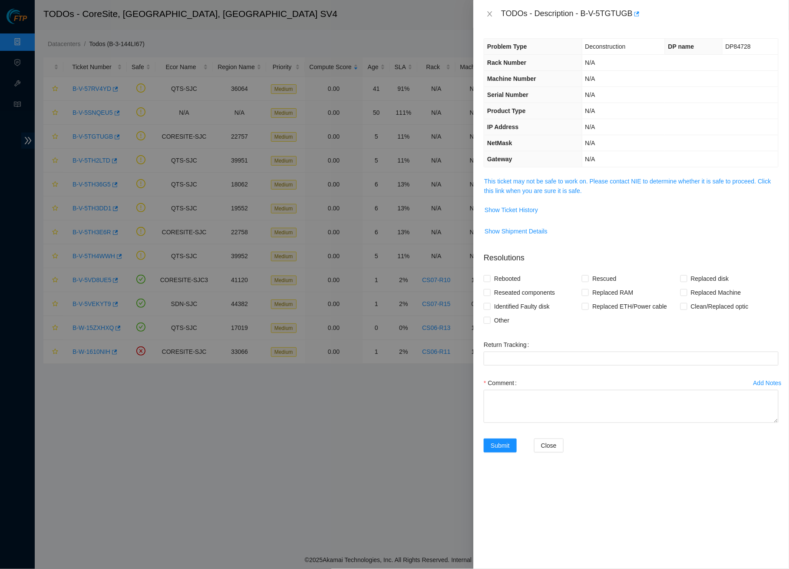
drag, startPoint x: 726, startPoint y: 47, endPoint x: 722, endPoint y: 43, distance: 6.2
click at [725, 46] on td "DP84728" at bounding box center [751, 47] width 56 height 16
drag, startPoint x: 722, startPoint y: 43, endPoint x: 772, endPoint y: 42, distance: 50.4
click at [772, 42] on tr "Problem Type Deconstruction DP name DP84728" at bounding box center [631, 47] width 294 height 16
click at [590, 181] on link "This ticket may not be safe to work on. Please contact NIE to determine whether…" at bounding box center [627, 186] width 287 height 17
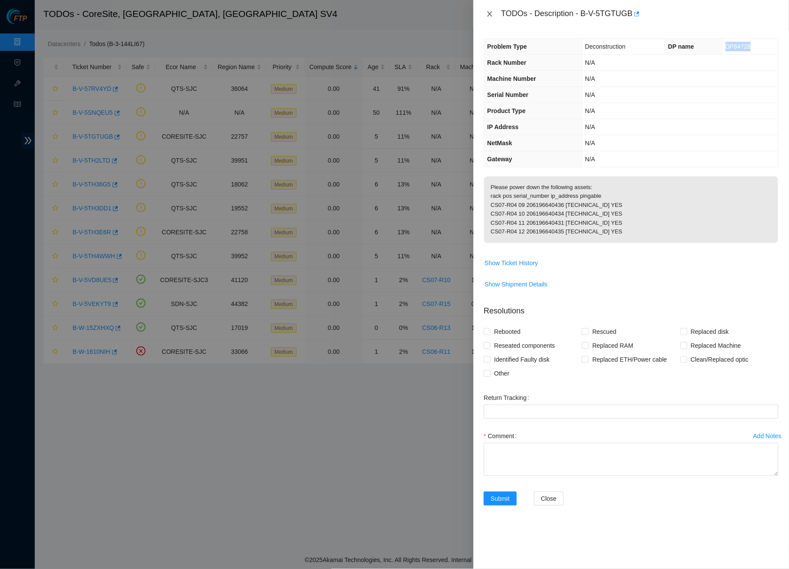
click at [491, 15] on icon "close" at bounding box center [490, 13] width 7 height 7
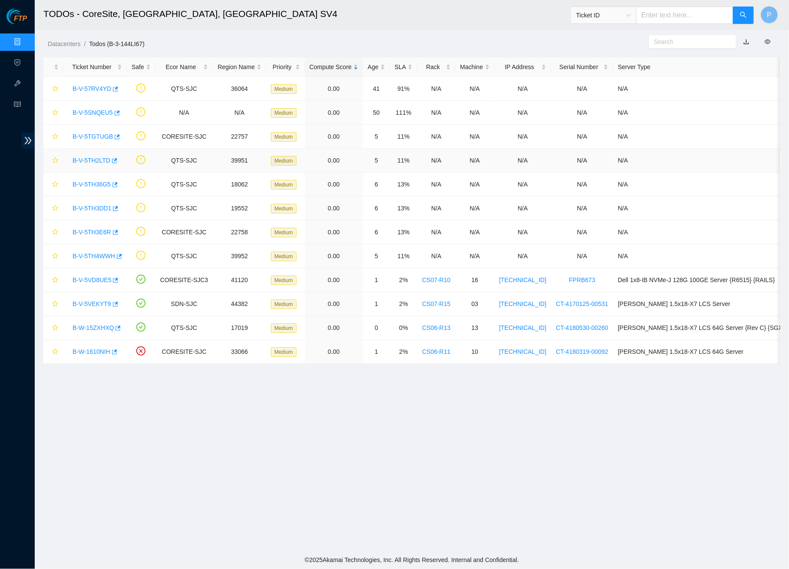
click at [94, 159] on link "B-V-5TH2LTD" at bounding box center [92, 160] width 38 height 7
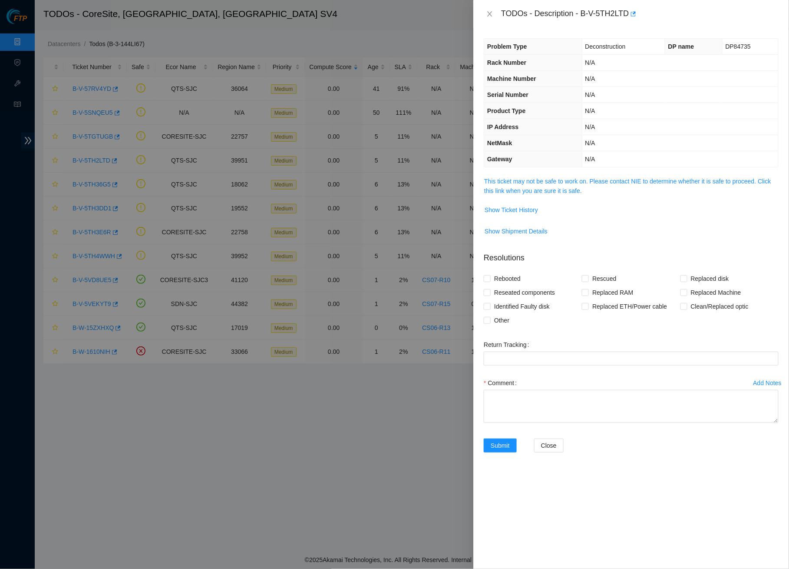
click at [712, 69] on td "N/A" at bounding box center [680, 63] width 196 height 16
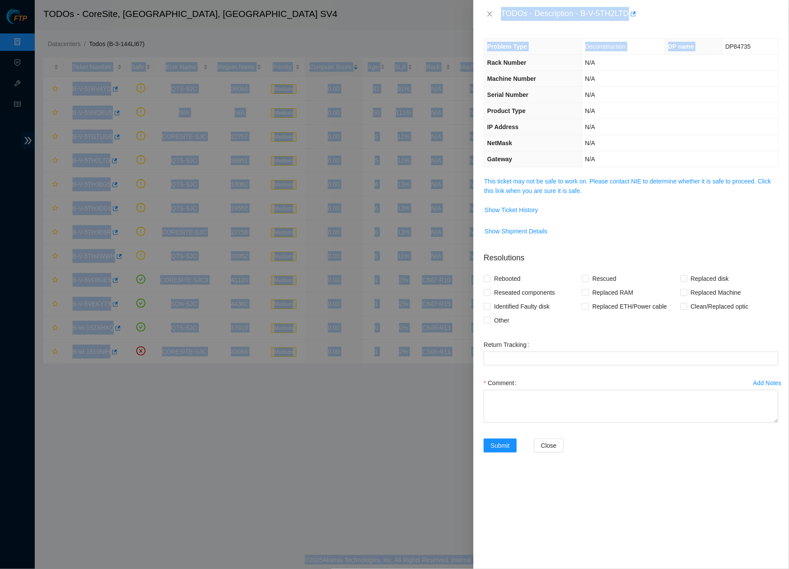
drag, startPoint x: 725, startPoint y: 45, endPoint x: 801, endPoint y: 47, distance: 75.6
click at [789, 47] on html "FTP Data Centers Activity Logs Hardware Test (isok) Support TODOs - CoreSite, […" at bounding box center [394, 284] width 789 height 569
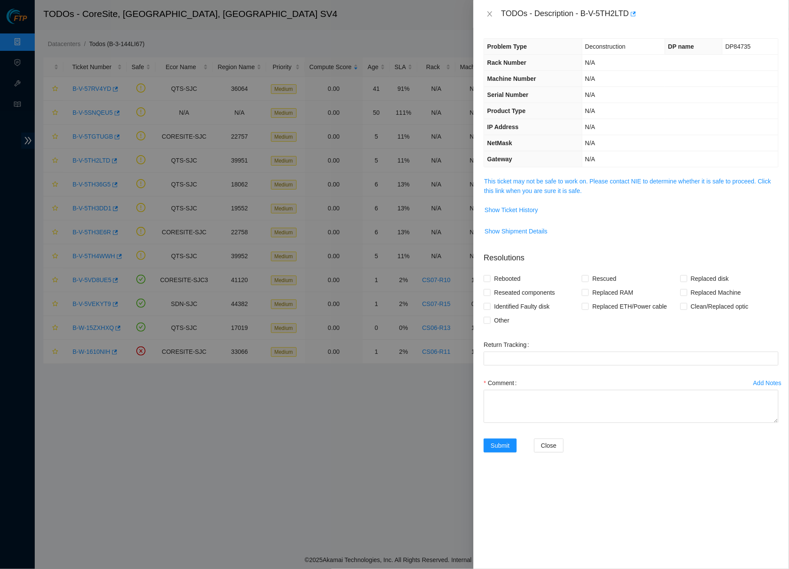
click at [709, 62] on td "N/A" at bounding box center [680, 63] width 196 height 16
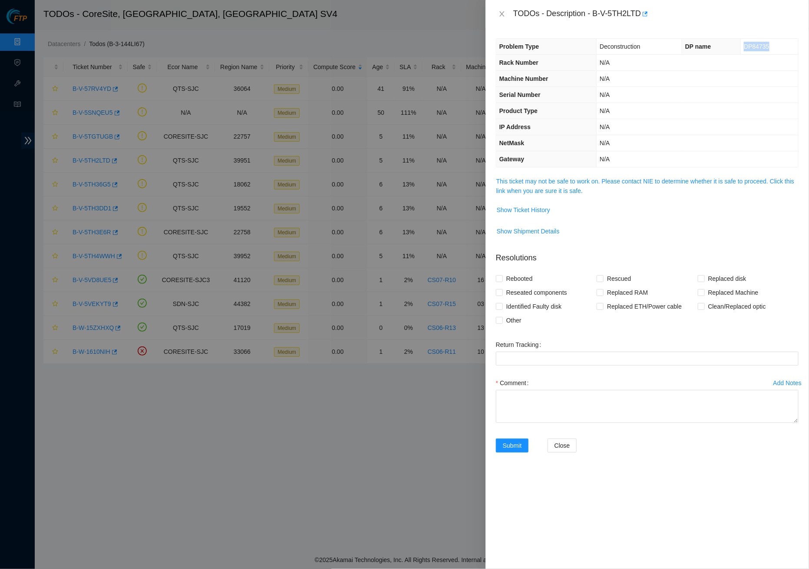
drag, startPoint x: 744, startPoint y: 44, endPoint x: 778, endPoint y: 45, distance: 33.9
click at [778, 45] on td "DP84735" at bounding box center [769, 47] width 57 height 16
copy span "DP84735"
click at [503, 13] on icon "close" at bounding box center [502, 13] width 7 height 7
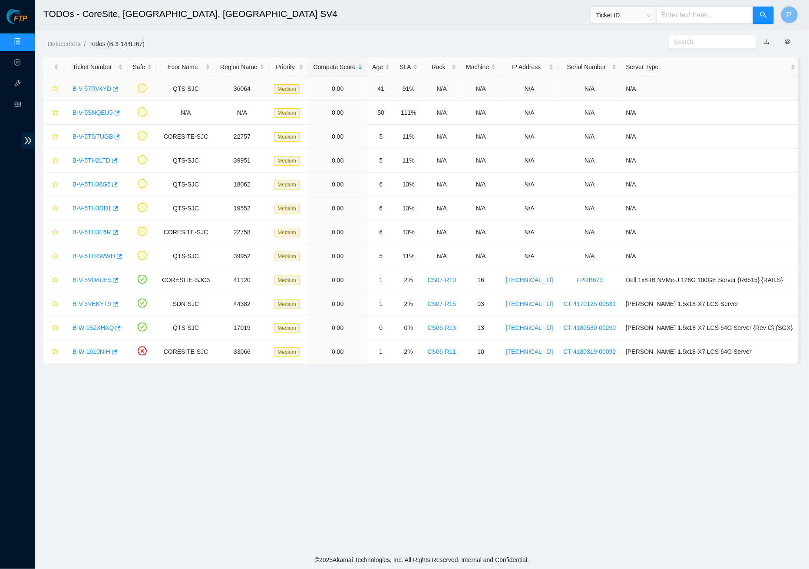
click at [81, 88] on link "B-V-57RV4YD" at bounding box center [92, 88] width 39 height 7
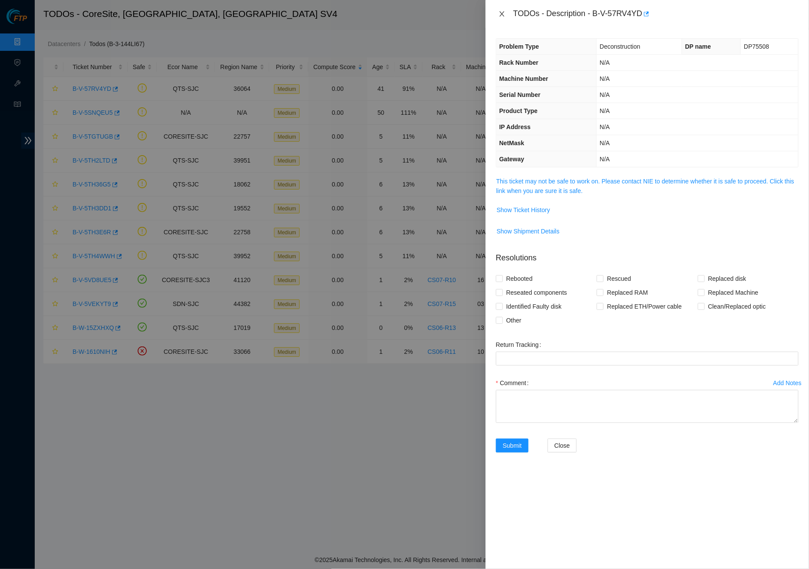
click at [504, 15] on icon "close" at bounding box center [502, 13] width 7 height 7
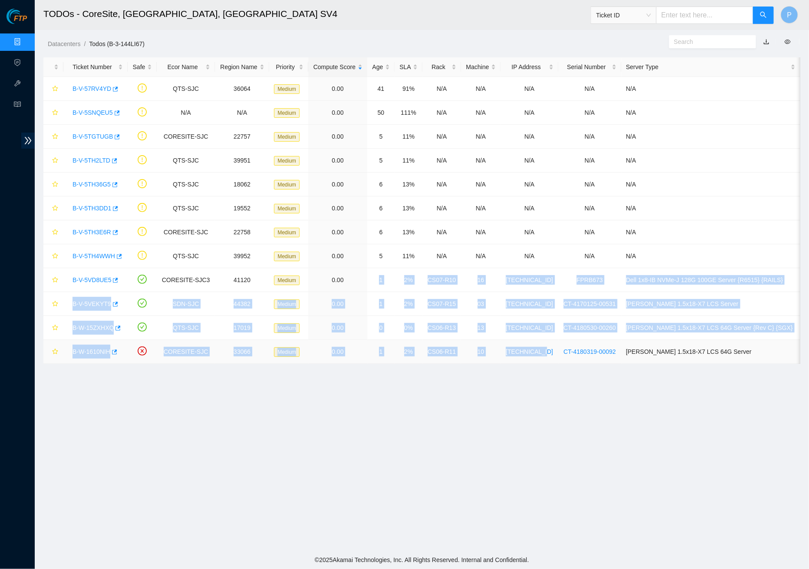
drag, startPoint x: 386, startPoint y: 288, endPoint x: 543, endPoint y: 363, distance: 173.9
click at [543, 363] on tbody "B-V-57RV4YD QTS-SJC 36064 Medium 0.00 41 91% N/A N/A N/A N/A N/A B-V-5SNQEU5 N/…" at bounding box center [421, 220] width 757 height 287
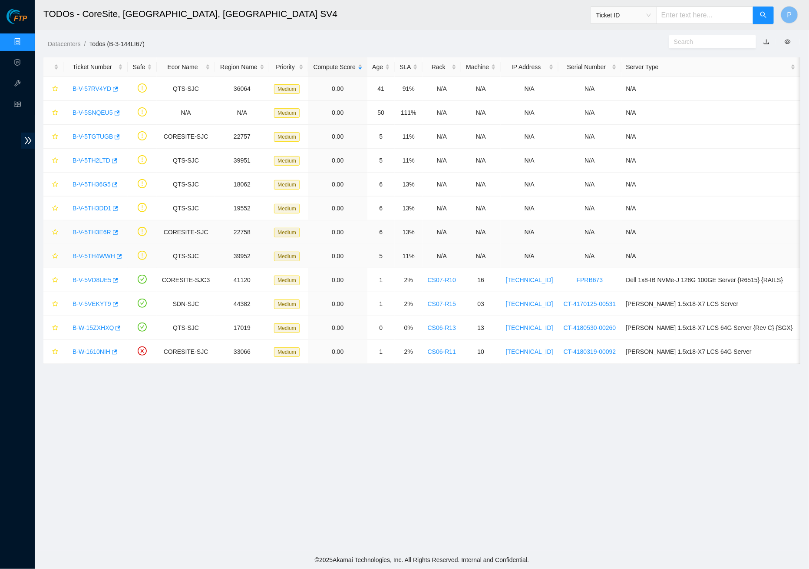
click at [395, 237] on td "6" at bounding box center [381, 232] width 27 height 24
click at [25, 39] on link "Data Centers" at bounding box center [43, 42] width 36 height 7
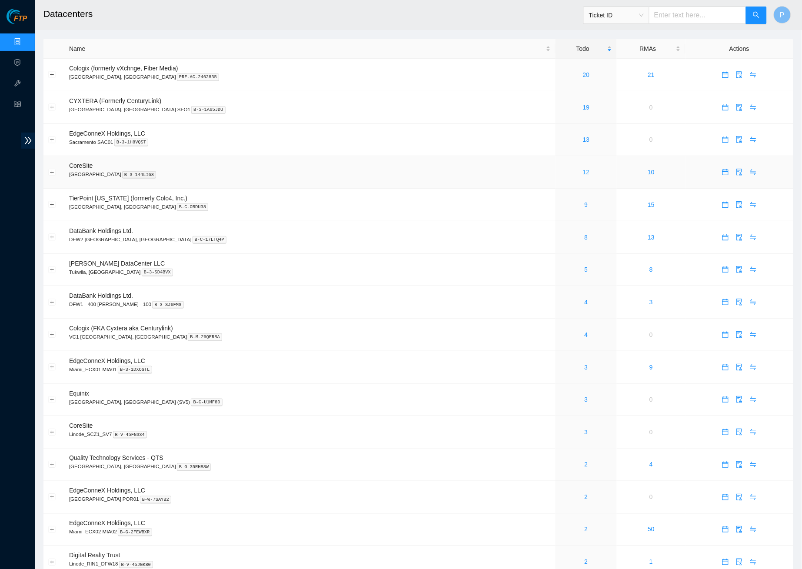
click at [583, 169] on link "12" at bounding box center [586, 172] width 7 height 7
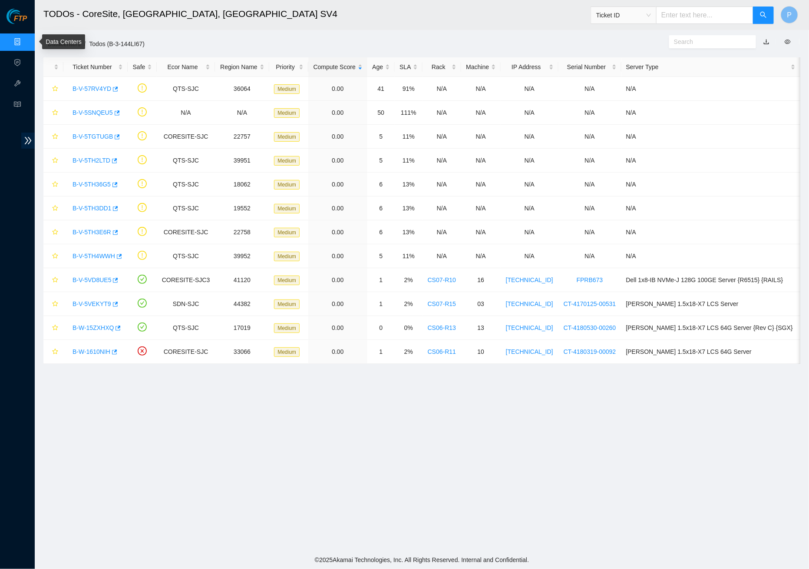
click at [25, 42] on link "Data Centers" at bounding box center [43, 42] width 36 height 7
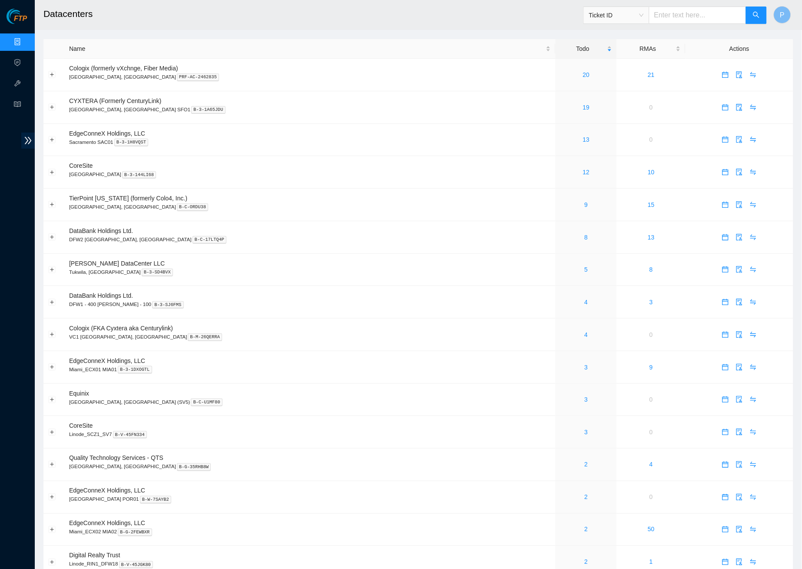
click at [27, 44] on link "Data Centers" at bounding box center [43, 42] width 36 height 7
click at [749, 171] on icon "swap" at bounding box center [752, 172] width 7 height 7
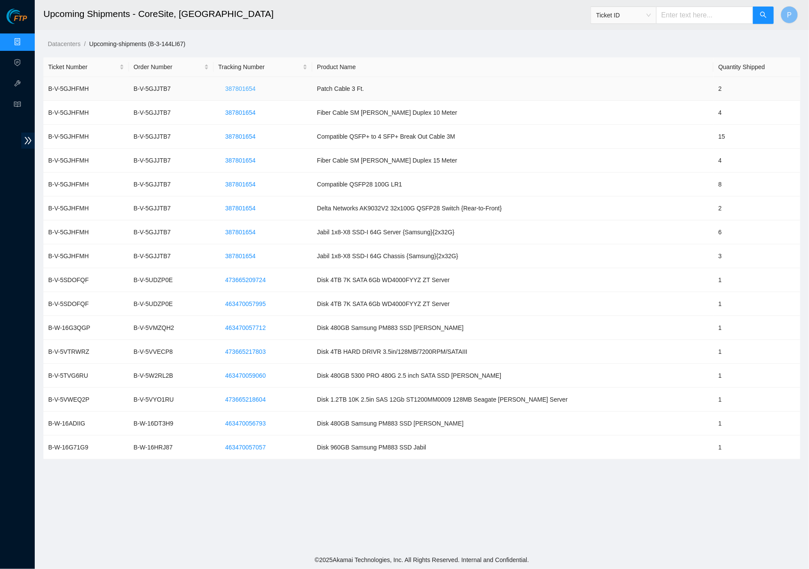
click at [263, 93] on button "387801654" at bounding box center [241, 89] width 44 height 14
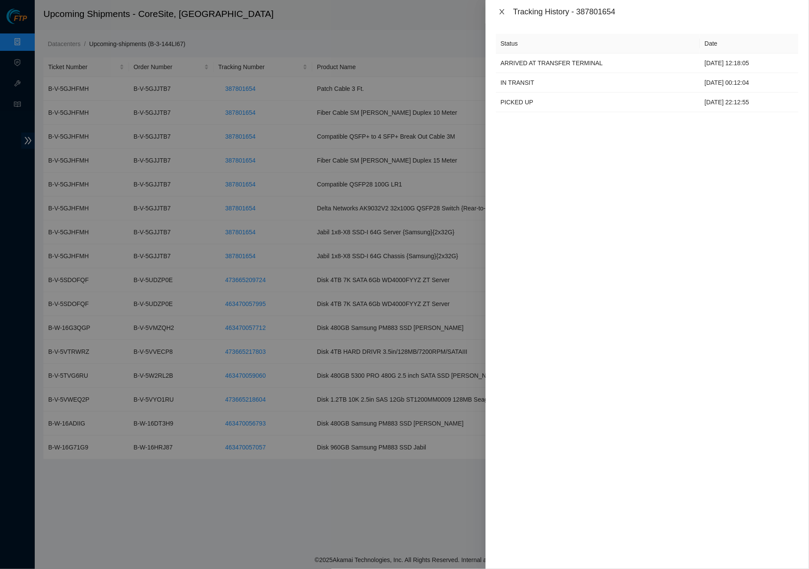
click at [502, 14] on icon "close" at bounding box center [502, 11] width 7 height 7
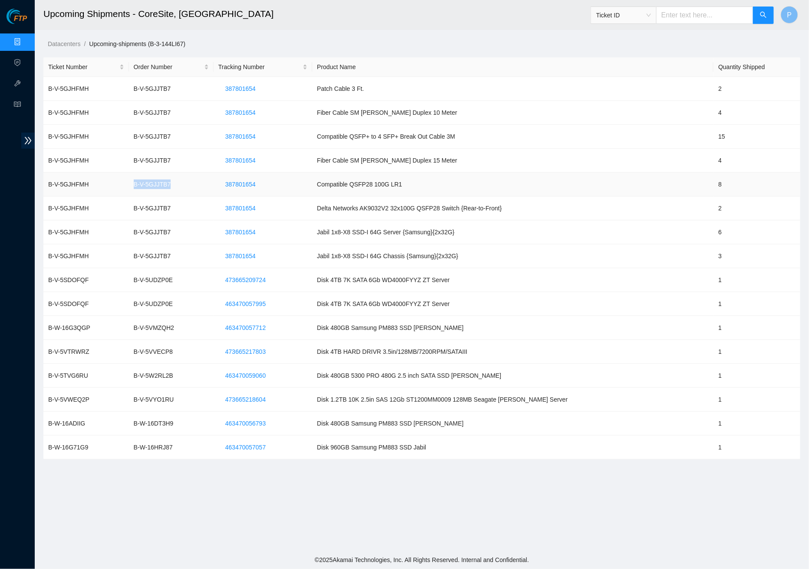
drag, startPoint x: 184, startPoint y: 186, endPoint x: 139, endPoint y: 187, distance: 45.2
click at [139, 187] on td "B-V-5GJJTB7" at bounding box center [171, 184] width 85 height 24
copy td "B-V-5GJJTB7"
click at [255, 181] on span "387801654" at bounding box center [240, 184] width 30 height 10
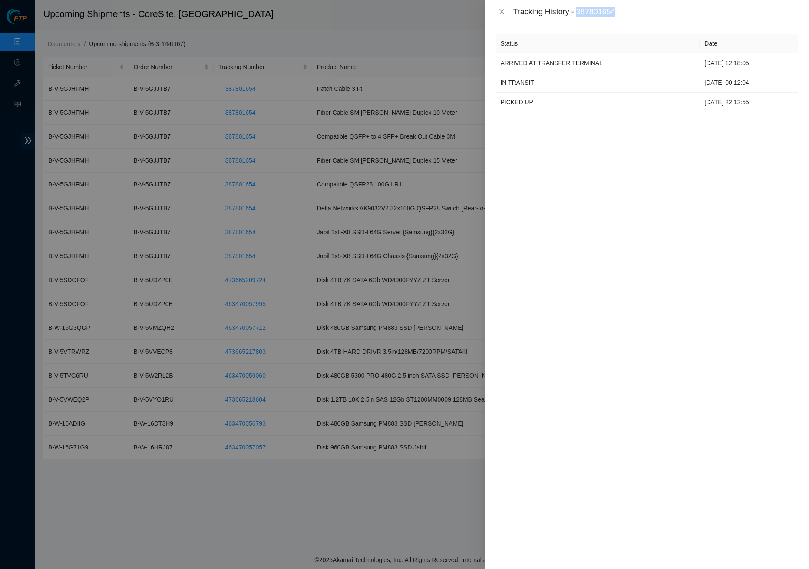
drag, startPoint x: 638, startPoint y: 15, endPoint x: 580, endPoint y: 13, distance: 57.8
click at [580, 13] on div "Tracking History - 387801654" at bounding box center [656, 12] width 285 height 10
copy div "387801654"
click at [503, 12] on icon "close" at bounding box center [502, 11] width 5 height 5
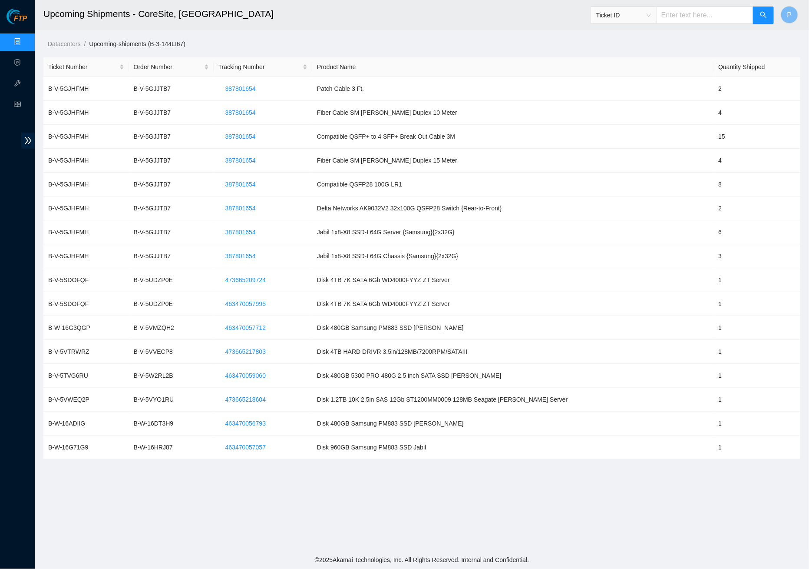
click at [257, 30] on main "Upcoming Shipments - CoreSite, [GEOGRAPHIC_DATA] Ticket ID P Datacenters / Upco…" at bounding box center [422, 275] width 775 height 550
click at [25, 39] on link "Data Centers" at bounding box center [43, 42] width 36 height 7
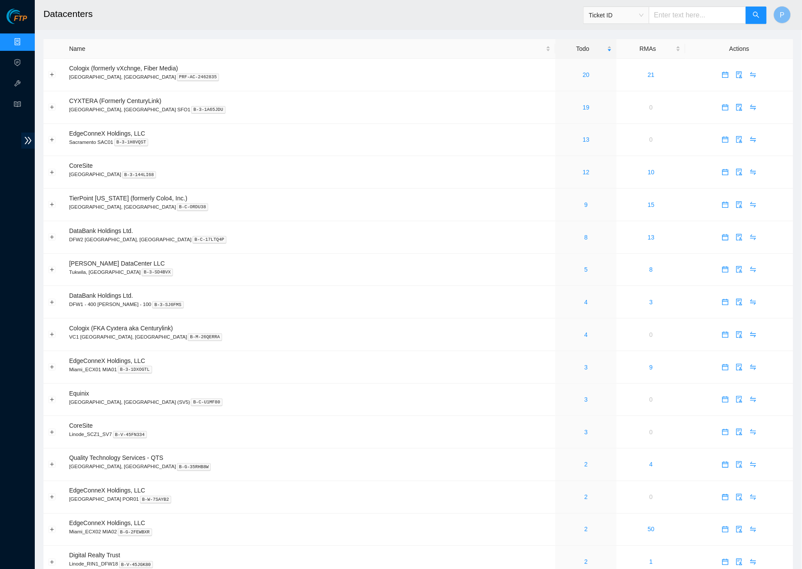
click at [665, 15] on input "text" at bounding box center [697, 15] width 97 height 17
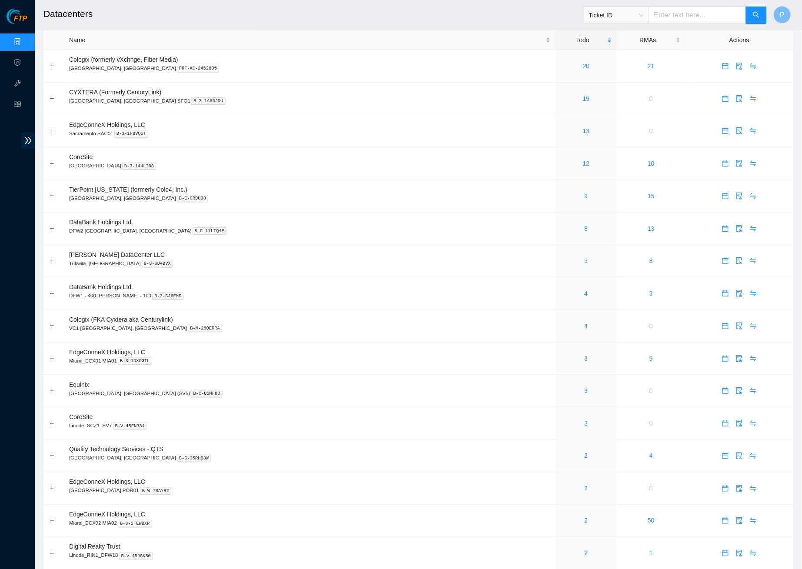
paste input "B-W-15R7DRJ"
type input "B-W-15R7DRJ"
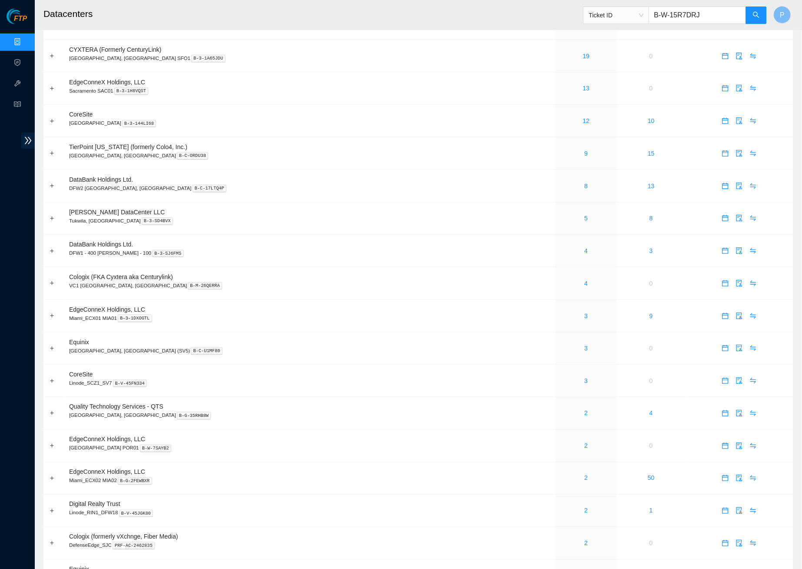
scroll to position [57, 0]
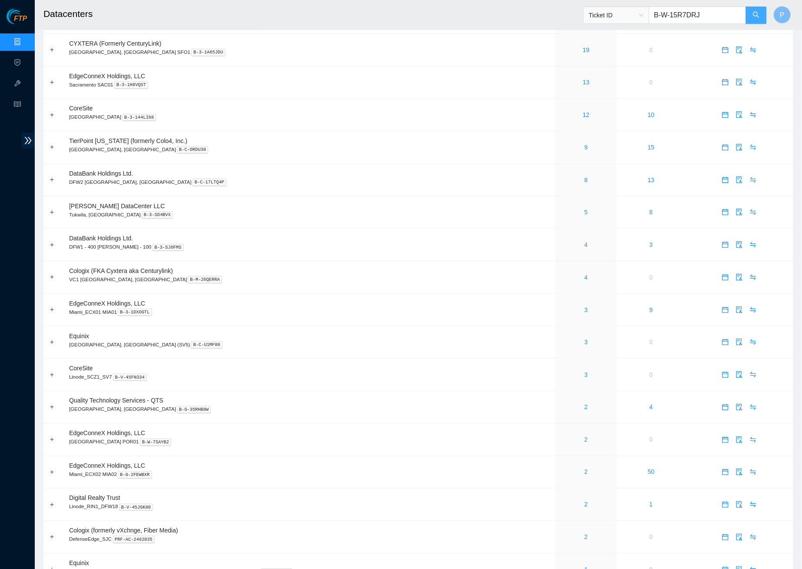
click at [756, 19] on span "search" at bounding box center [756, 15] width 7 height 8
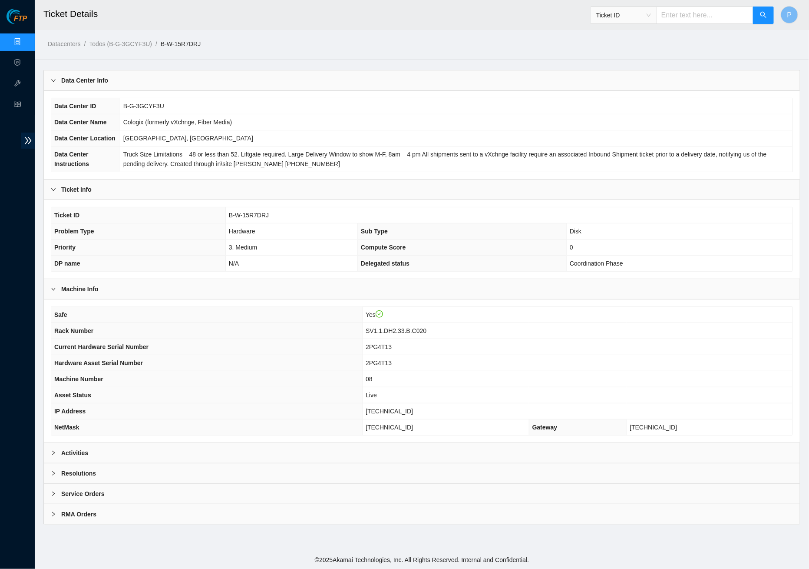
click at [338, 463] on div "Activities" at bounding box center [422, 453] width 756 height 20
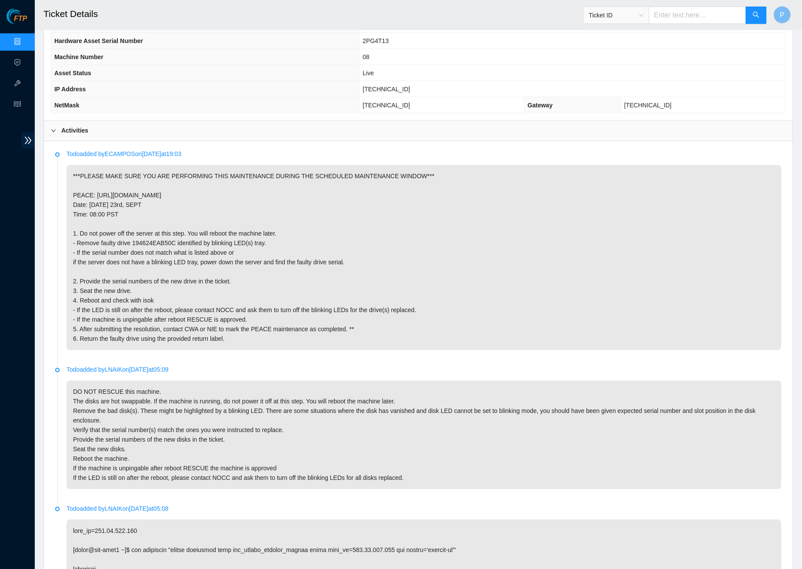
scroll to position [322, 0]
click at [27, 39] on link "Data Centers" at bounding box center [43, 42] width 36 height 7
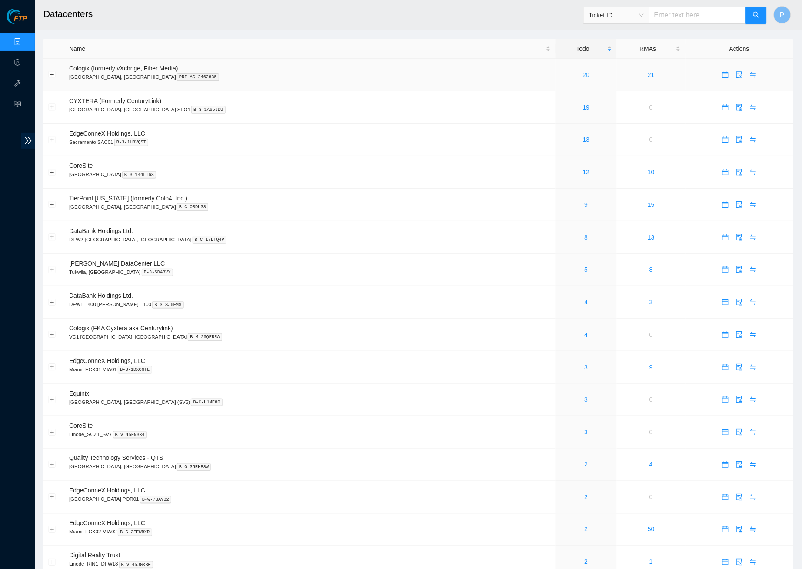
click at [583, 73] on link "20" at bounding box center [586, 74] width 7 height 7
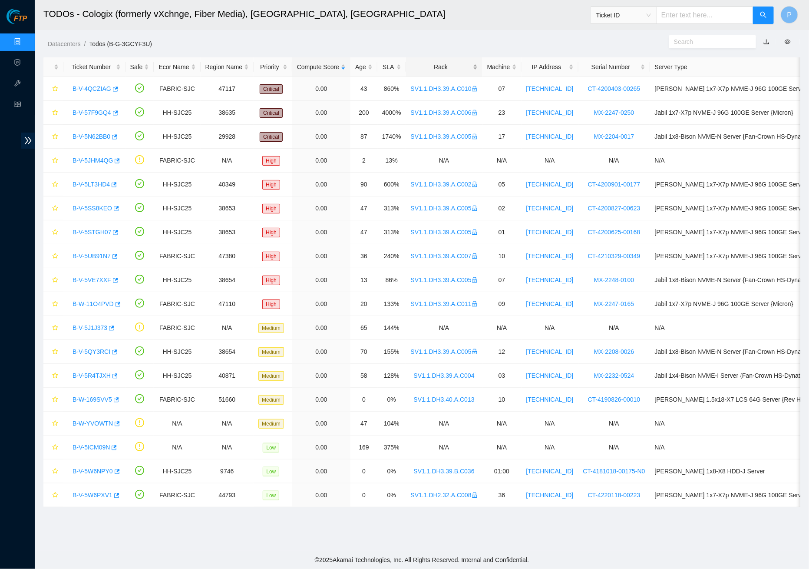
click at [448, 63] on div "Rack" at bounding box center [444, 67] width 67 height 10
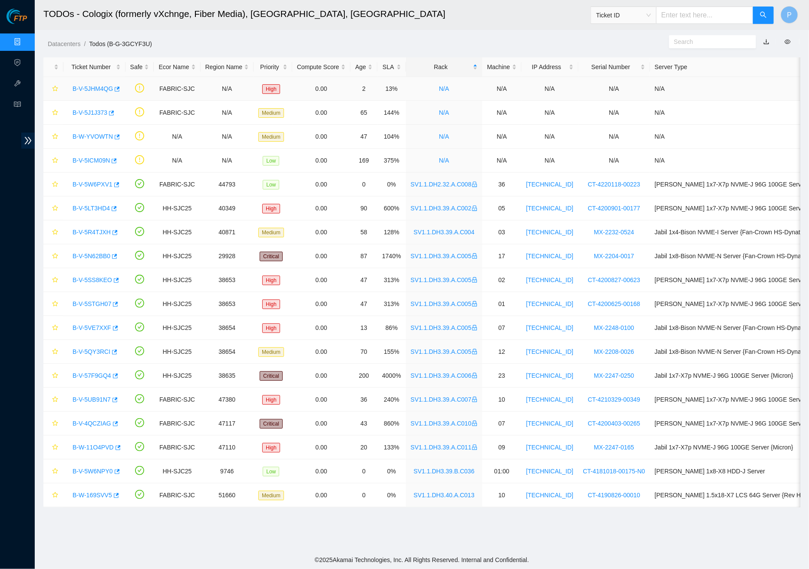
click at [84, 89] on link "B-V-5JHM4QG" at bounding box center [93, 88] width 40 height 7
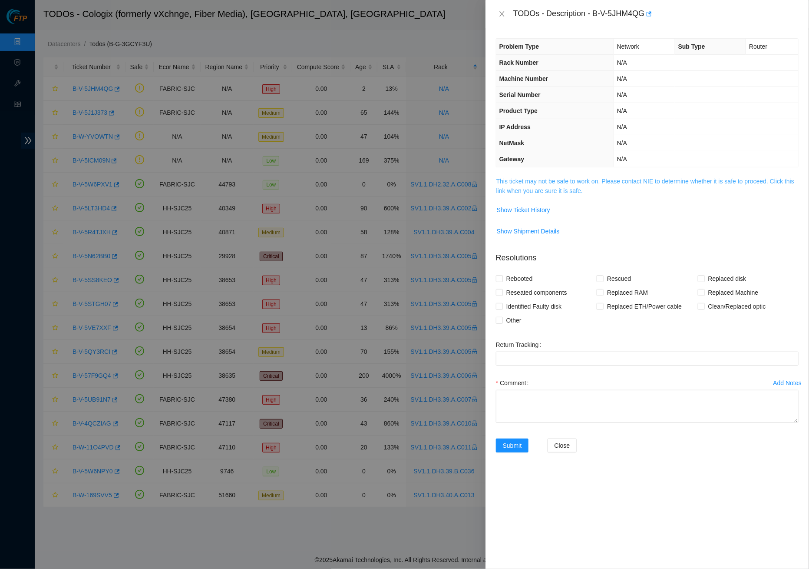
click at [520, 179] on link "This ticket may not be safe to work on. Please contact NIE to determine whether…" at bounding box center [646, 186] width 298 height 17
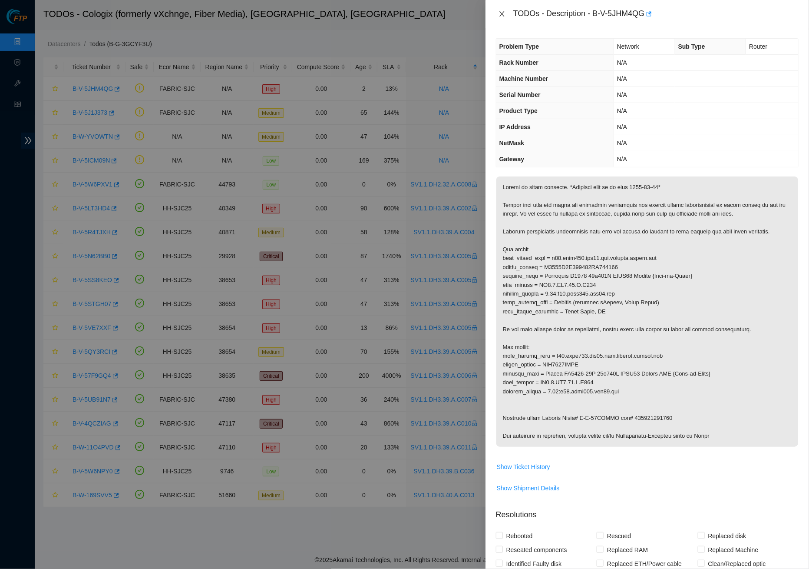
click at [504, 14] on icon "close" at bounding box center [502, 13] width 7 height 7
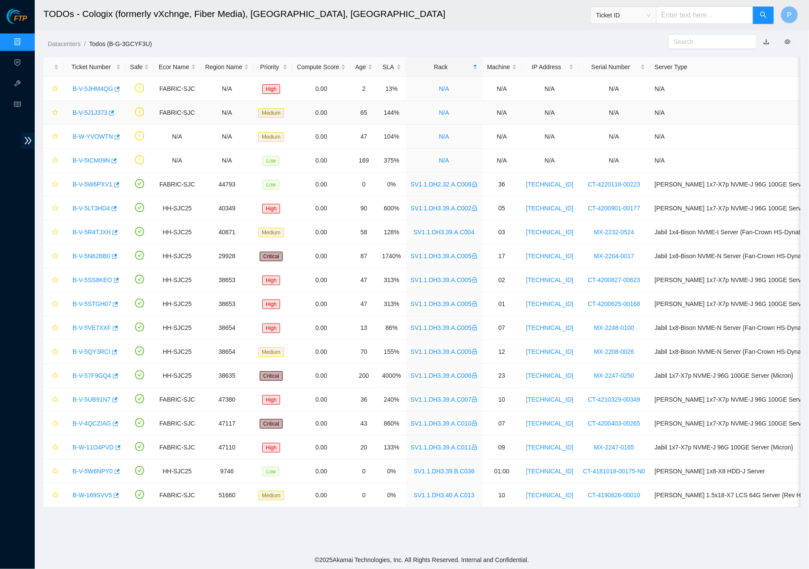
click at [83, 113] on link "B-V-5J1J373" at bounding box center [90, 112] width 35 height 7
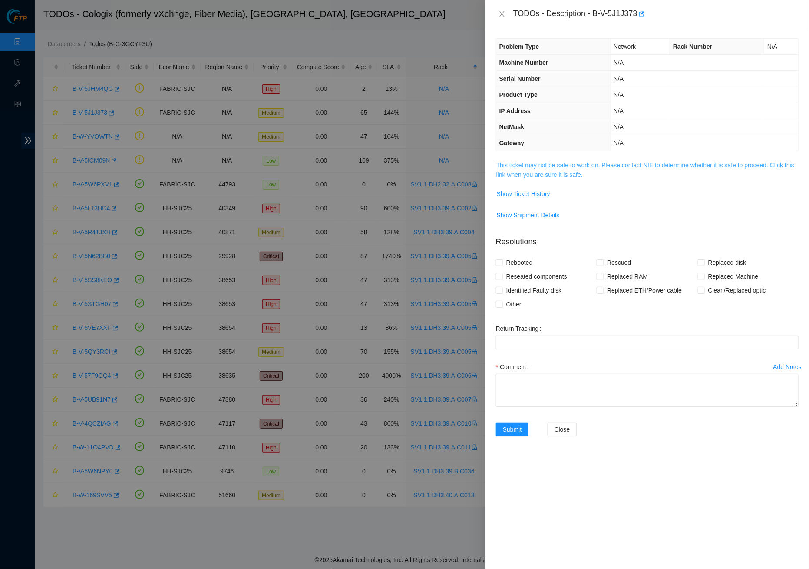
click at [603, 166] on link "This ticket may not be safe to work on. Please contact NIE to determine whether…" at bounding box center [646, 170] width 298 height 17
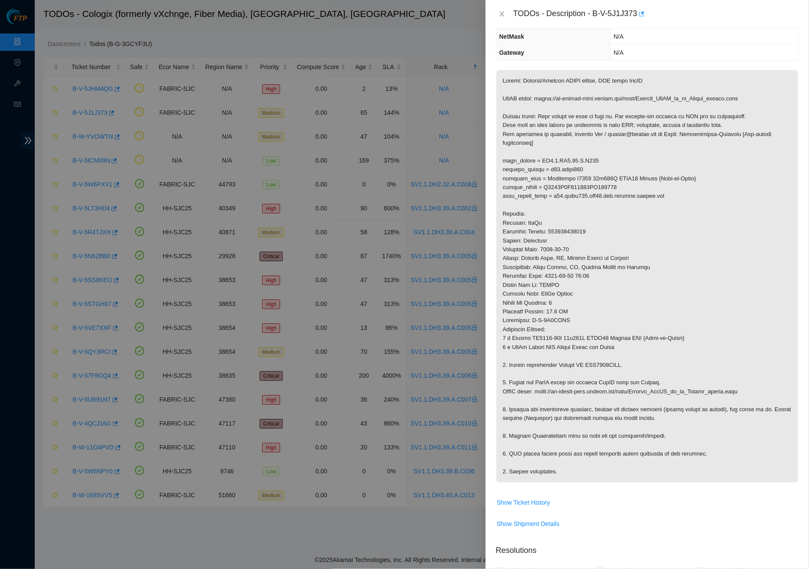
scroll to position [88, 0]
drag, startPoint x: 599, startPoint y: 12, endPoint x: 624, endPoint y: 17, distance: 25.2
click at [624, 17] on div "TODOs - Description - B-V-5J1J373" at bounding box center [656, 14] width 285 height 14
drag, startPoint x: 599, startPoint y: 13, endPoint x: 645, endPoint y: 10, distance: 46.1
click at [647, 9] on div "TODOs - Description - B-V-5J1J373" at bounding box center [656, 14] width 285 height 14
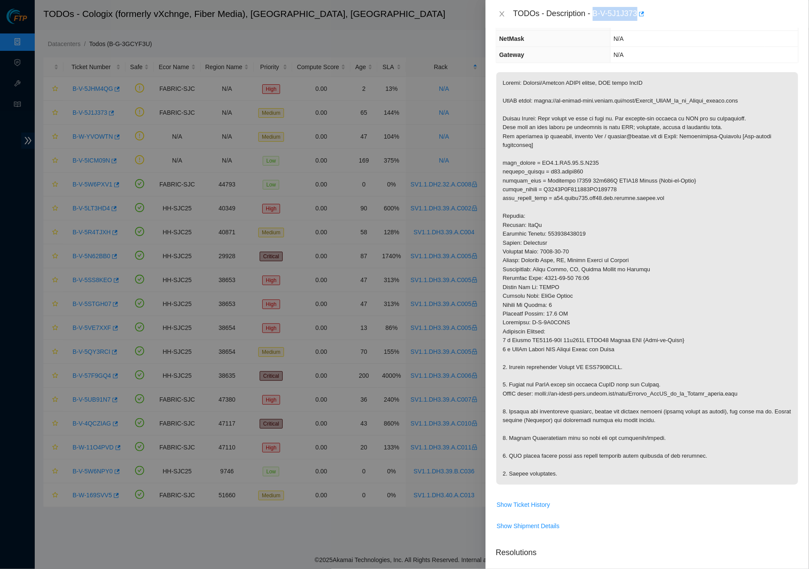
copy div "B-V-5J1J373"
click at [543, 500] on span "Show Ticket History" at bounding box center [523, 505] width 53 height 10
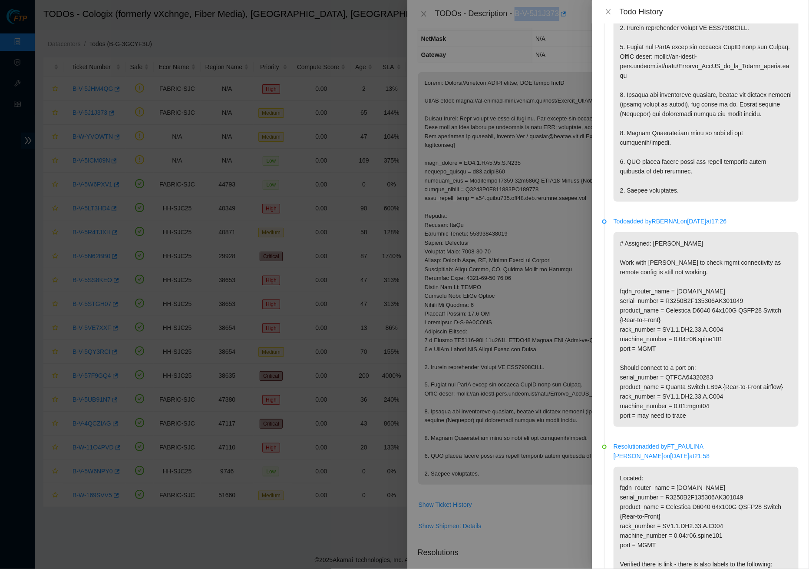
scroll to position [497, 0]
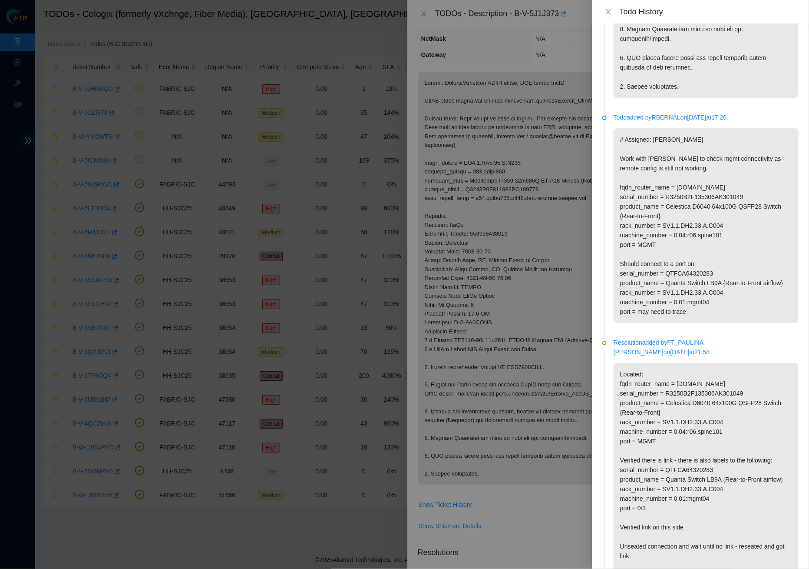
click at [615, 144] on p "# Assigned: [PERSON_NAME] Work with [PERSON_NAME] to check mgmt connectivity as…" at bounding box center [706, 225] width 185 height 195
click at [610, 12] on icon "close" at bounding box center [608, 11] width 7 height 7
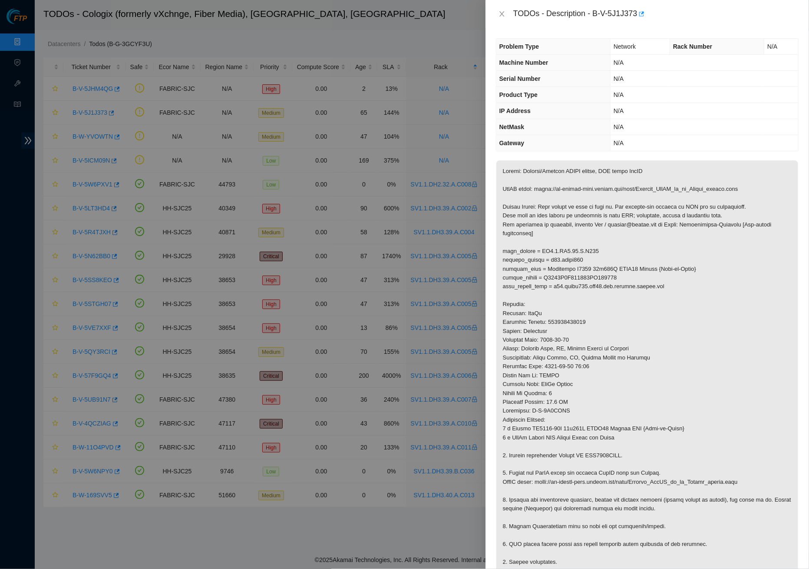
scroll to position [0, 0]
click at [501, 13] on icon "close" at bounding box center [502, 13] width 7 height 7
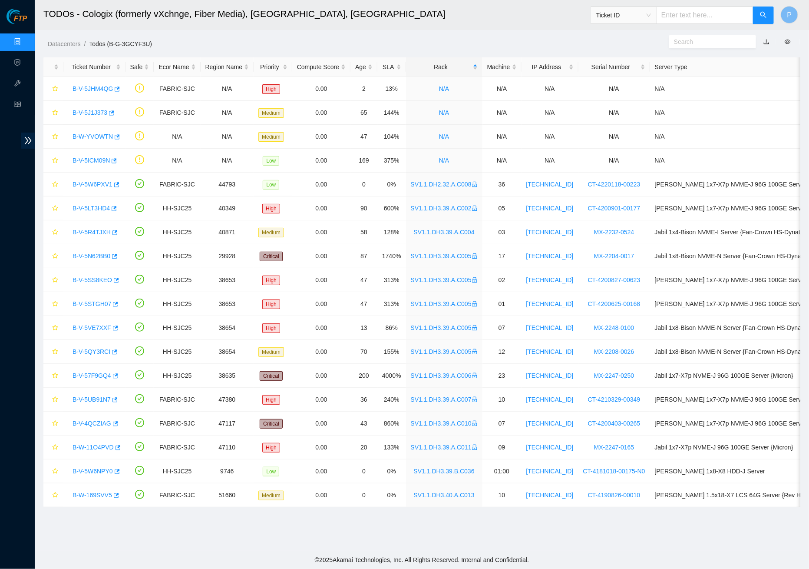
click at [375, 40] on ol "Datacenters / Todos (B-G-3GCYF3U) /" at bounding box center [332, 44] width 568 height 10
click at [94, 111] on link "B-V-5J1J373" at bounding box center [90, 112] width 35 height 7
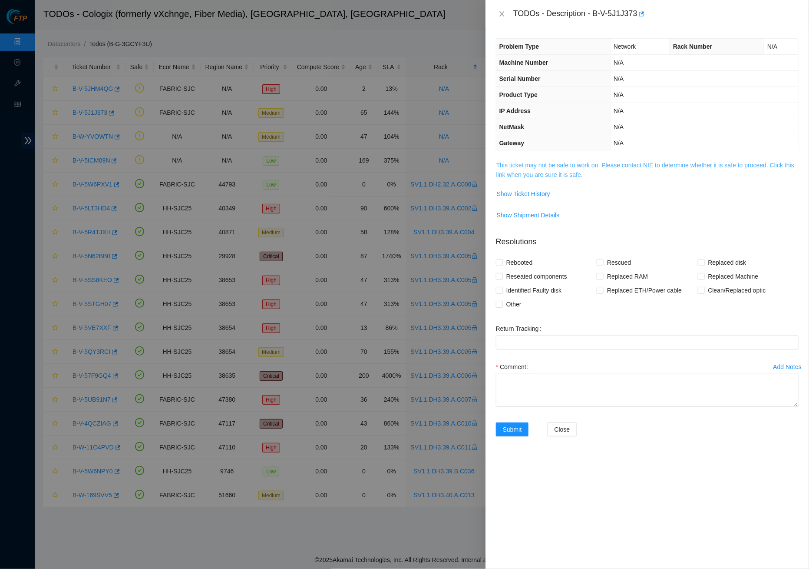
click at [564, 172] on link "This ticket may not be safe to work on. Please contact NIE to determine whether…" at bounding box center [646, 170] width 298 height 17
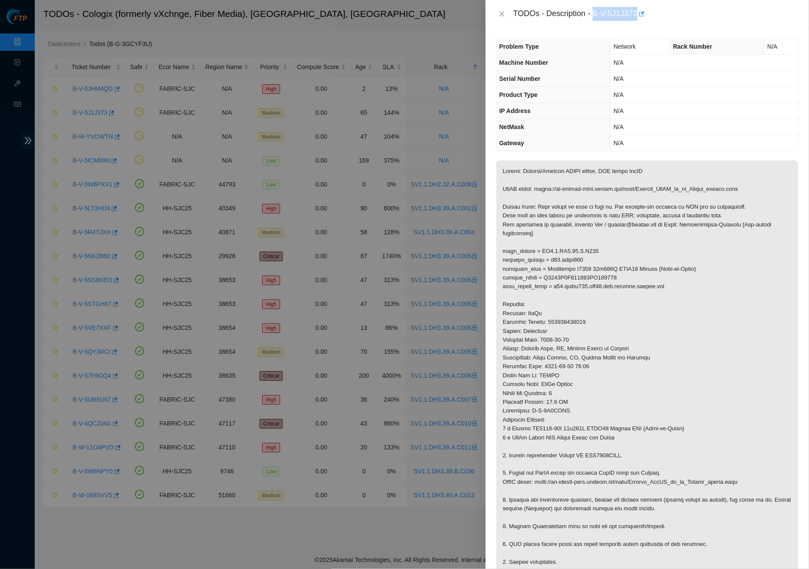
drag, startPoint x: 597, startPoint y: 10, endPoint x: 644, endPoint y: 10, distance: 47.4
click at [644, 10] on div "TODOs - Description - B-V-5J1J373" at bounding box center [656, 14] width 285 height 14
copy div "B-V-5J1J373"
click at [536, 44] on span "Problem Type" at bounding box center [520, 46] width 40 height 7
click at [500, 10] on icon "close" at bounding box center [502, 13] width 7 height 7
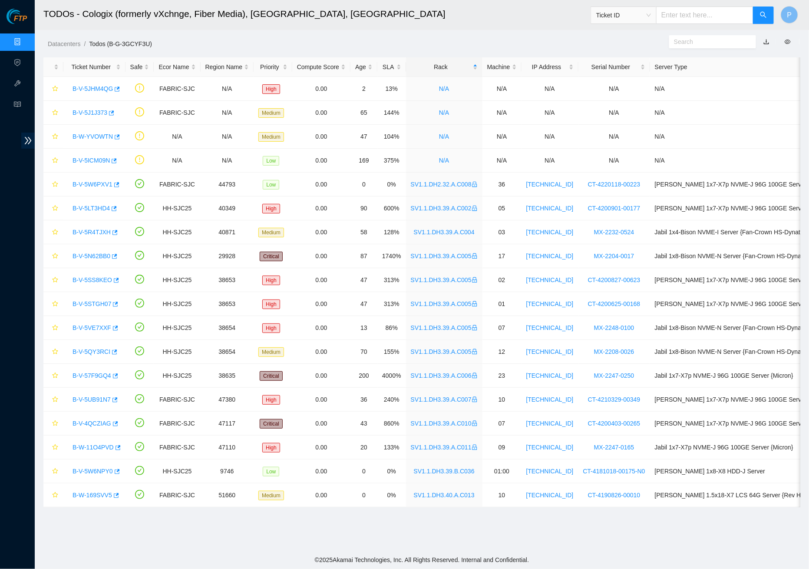
click at [420, 33] on div "Datacenters / Todos (B-G-3GCYF3U) /" at bounding box center [325, 24] width 581 height 49
click at [91, 111] on link "B-V-5J1J373" at bounding box center [90, 112] width 35 height 7
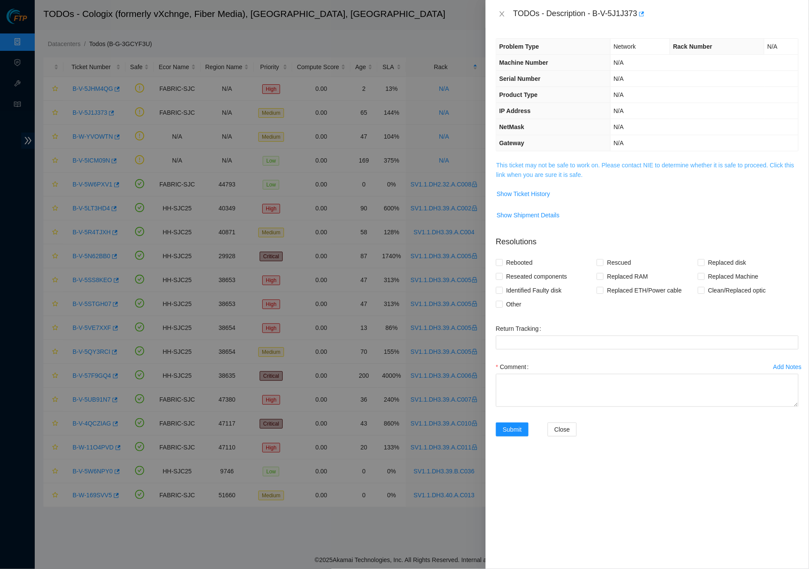
click at [551, 173] on link "This ticket may not be safe to work on. Please contact NIE to determine whether…" at bounding box center [646, 170] width 298 height 17
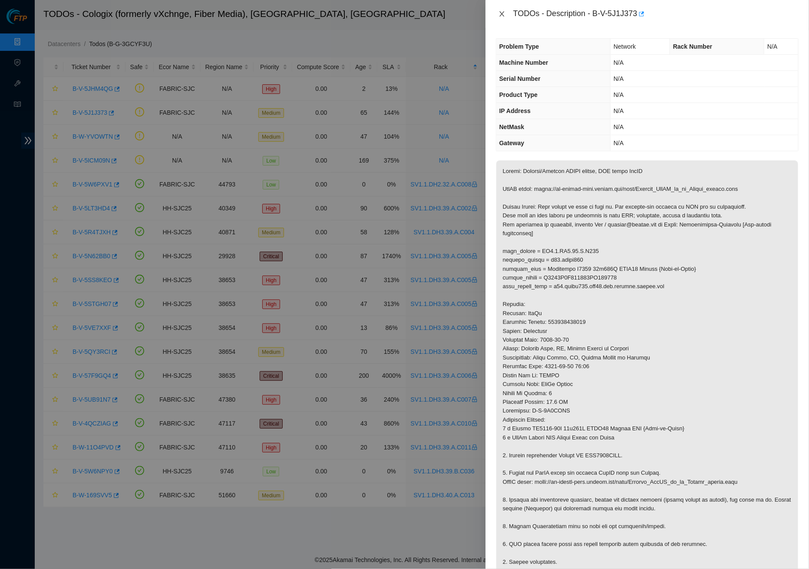
click at [505, 13] on icon "close" at bounding box center [502, 13] width 7 height 7
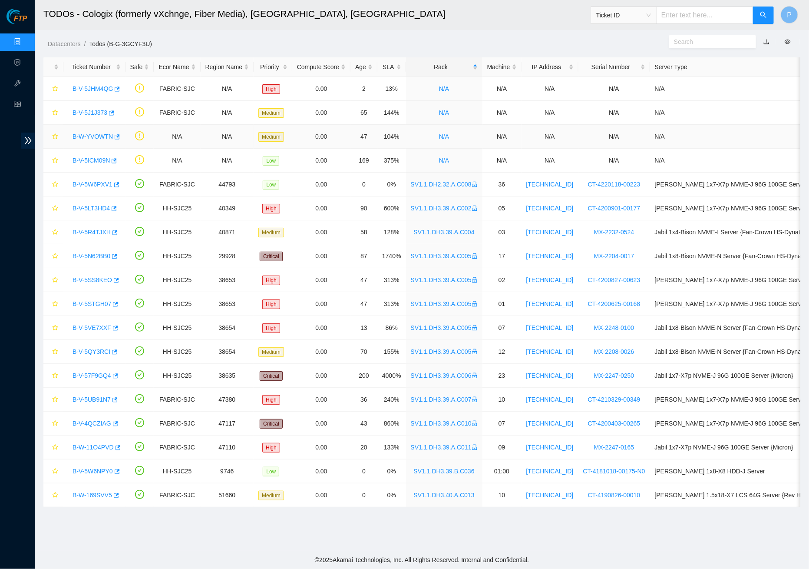
click at [104, 134] on link "B-W-YVOWTN" at bounding box center [93, 136] width 40 height 7
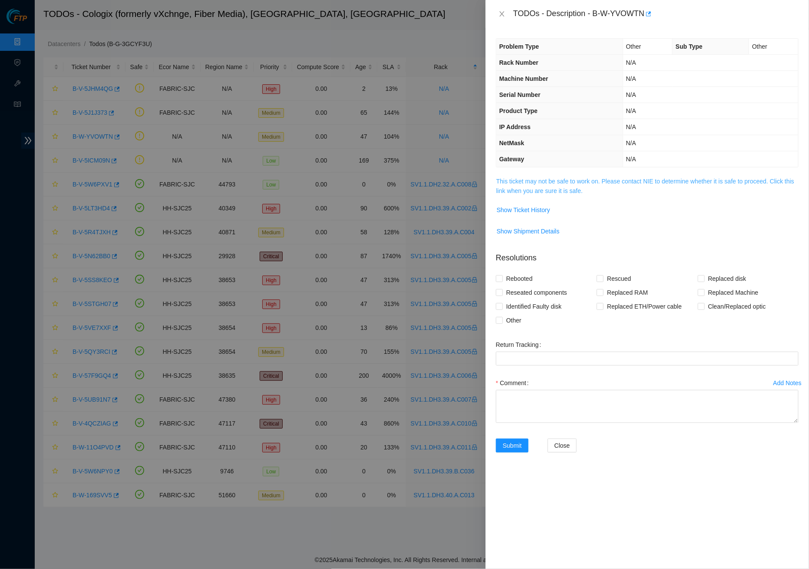
click at [557, 182] on link "This ticket may not be safe to work on. Please contact NIE to determine whether…" at bounding box center [646, 186] width 298 height 17
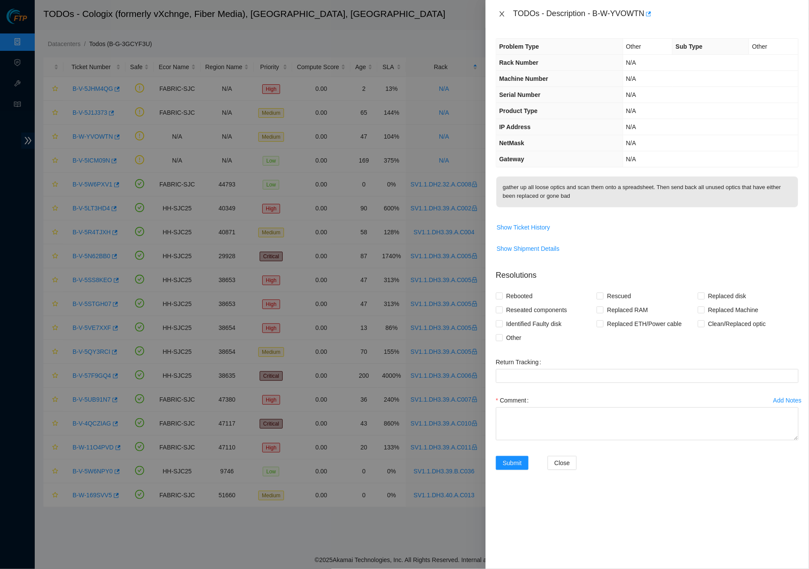
click at [506, 15] on button "Close" at bounding box center [502, 14] width 12 height 8
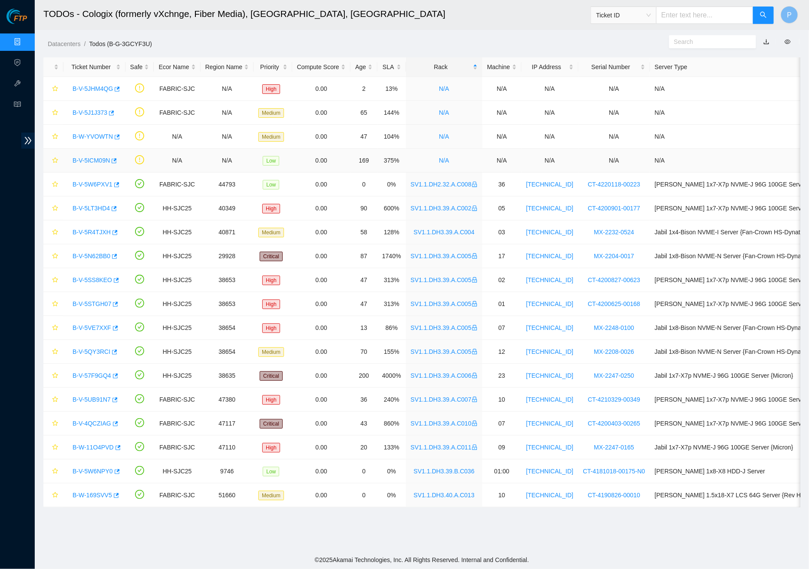
click at [95, 164] on div "B-V-5ICM09N" at bounding box center [94, 160] width 53 height 14
click at [95, 159] on link "B-V-5ICM09N" at bounding box center [91, 160] width 37 height 7
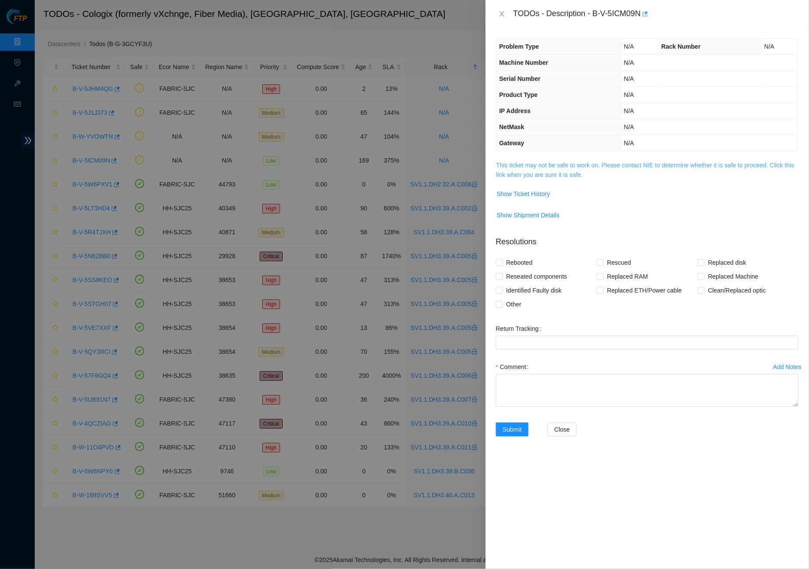
click at [563, 169] on link "This ticket may not be safe to work on. Please contact NIE to determine whether…" at bounding box center [646, 170] width 298 height 17
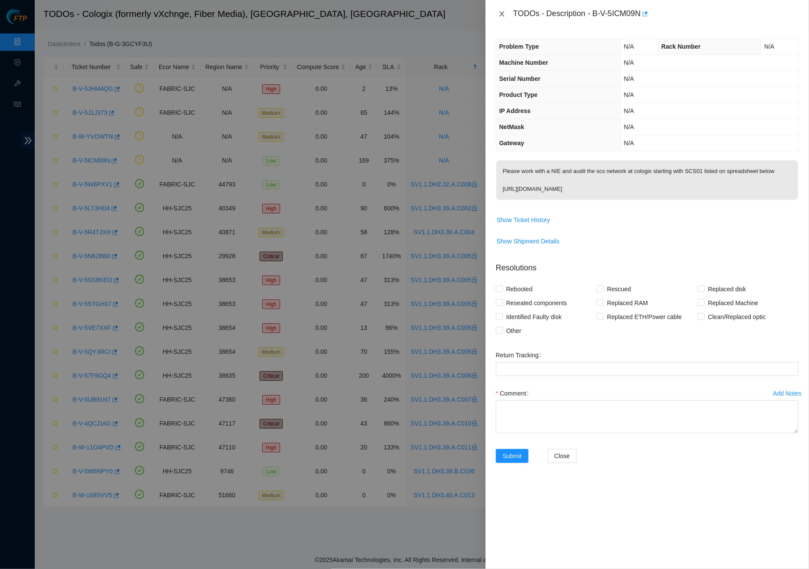
click at [503, 17] on button "Close" at bounding box center [502, 14] width 12 height 8
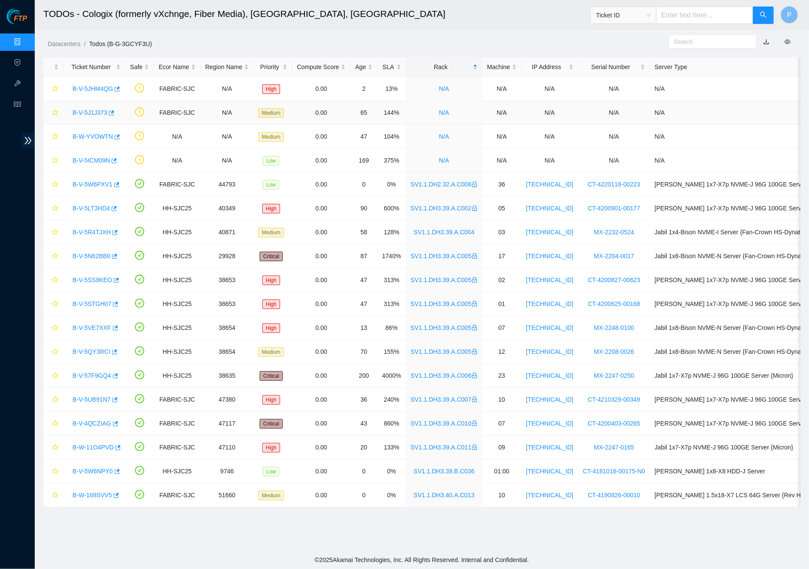
click at [93, 109] on link "B-V-5J1J373" at bounding box center [90, 112] width 35 height 7
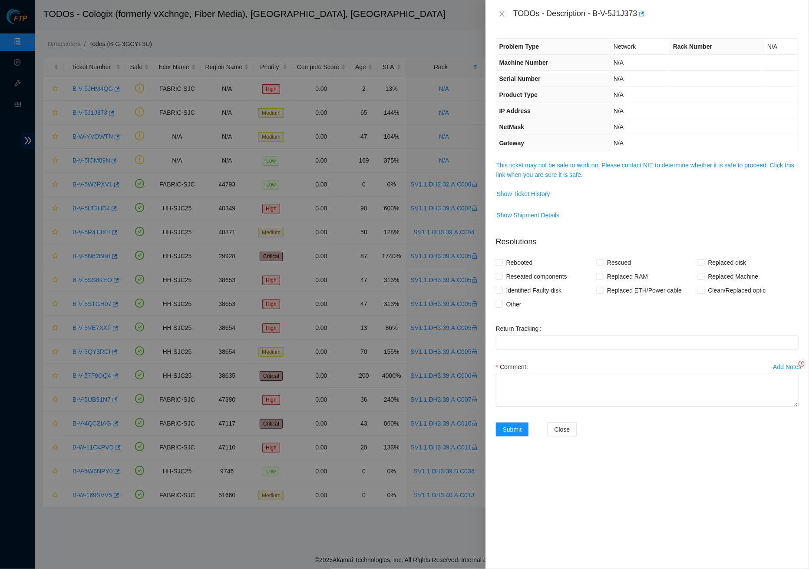
click at [604, 167] on span "This ticket may not be safe to work on. Please contact NIE to determine whether…" at bounding box center [648, 169] width 302 height 19
click at [587, 169] on link "This ticket may not be safe to work on. Please contact NIE to determine whether…" at bounding box center [646, 170] width 298 height 17
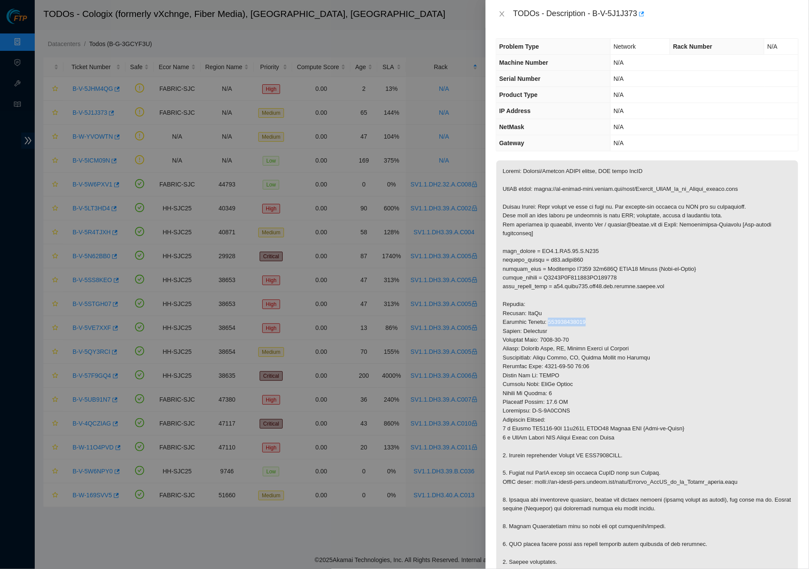
drag, startPoint x: 554, startPoint y: 316, endPoint x: 598, endPoint y: 318, distance: 43.9
click at [598, 318] on p at bounding box center [648, 366] width 302 height 412
copy p "739263638499"
drag, startPoint x: 598, startPoint y: 11, endPoint x: 648, endPoint y: 13, distance: 50.5
click at [648, 13] on div "TODOs - Description - B-V-5J1J373" at bounding box center [656, 14] width 285 height 14
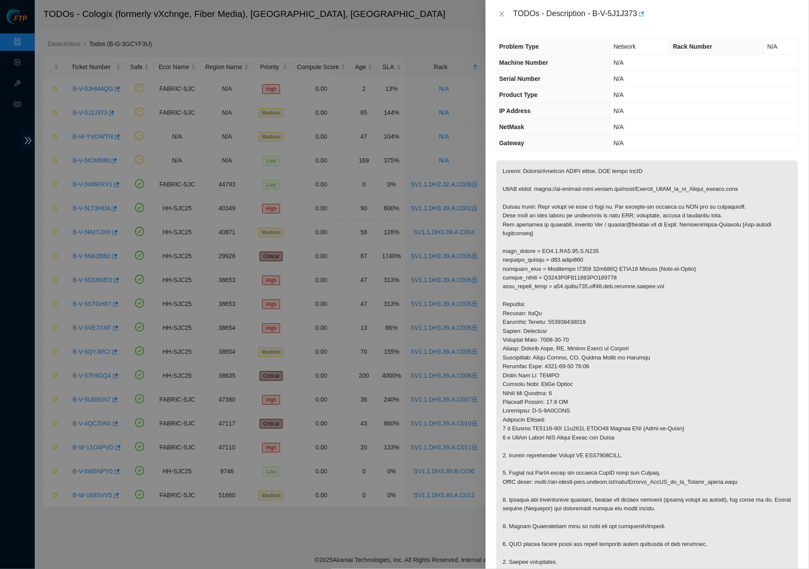
click at [632, 18] on div "TODOs - Description - B-V-5J1J373" at bounding box center [656, 14] width 285 height 14
drag, startPoint x: 598, startPoint y: 13, endPoint x: 645, endPoint y: 12, distance: 46.5
click at [645, 12] on div "TODOs - Description - B-V-5J1J373" at bounding box center [656, 14] width 285 height 14
copy div "B-V-5J1J373"
click at [612, 114] on td "N/A" at bounding box center [705, 111] width 188 height 16
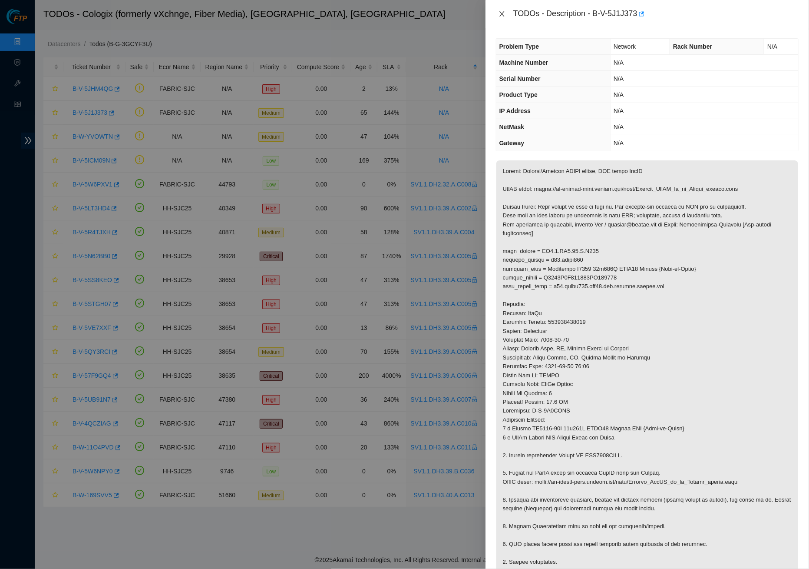
click at [498, 13] on button "Close" at bounding box center [502, 14] width 12 height 8
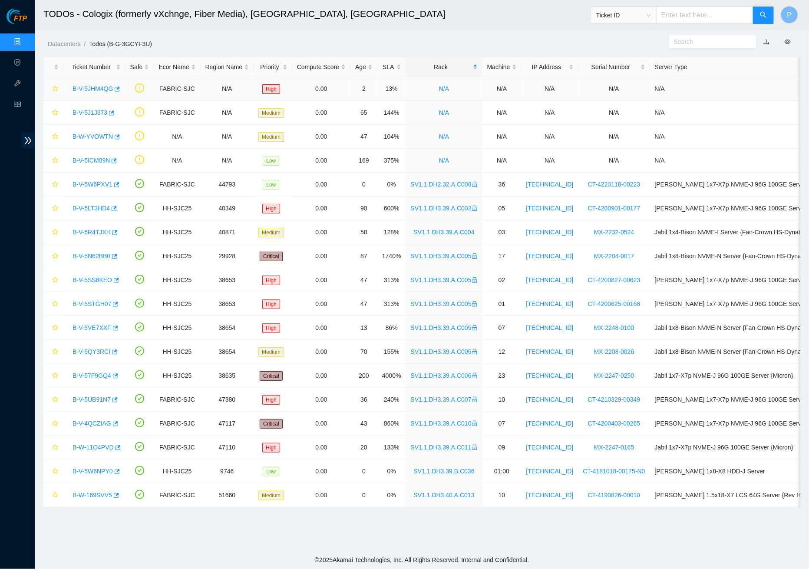
click at [90, 85] on link "B-V-5JHM4QG" at bounding box center [93, 88] width 40 height 7
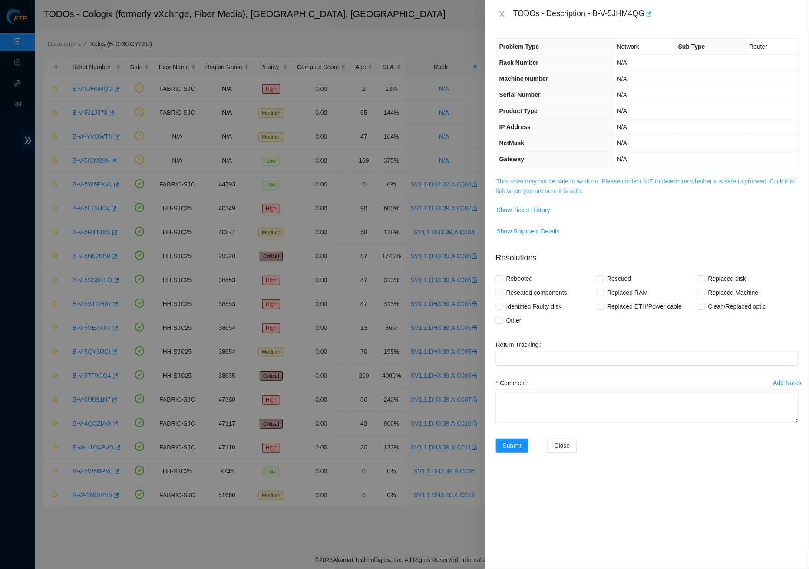
click at [527, 178] on link "This ticket may not be safe to work on. Please contact NIE to determine whether…" at bounding box center [646, 186] width 298 height 17
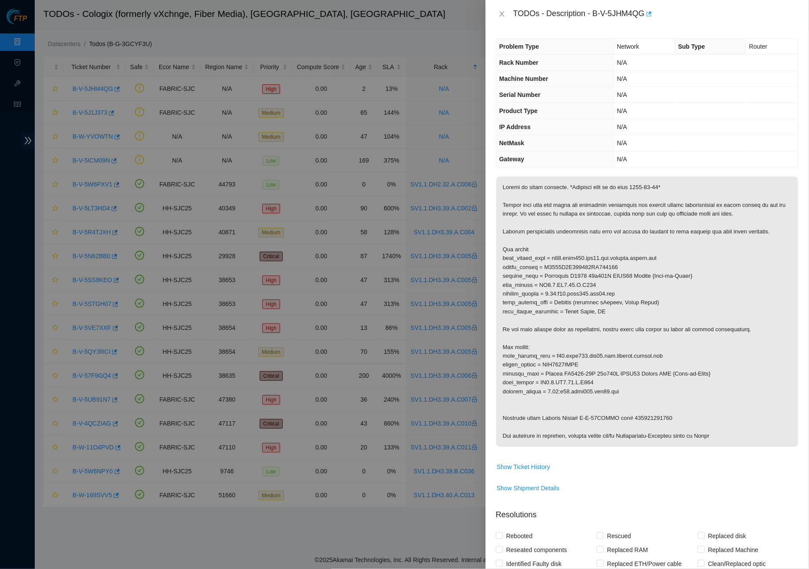
click at [637, 151] on td "N/A" at bounding box center [706, 159] width 185 height 16
click at [504, 16] on icon "close" at bounding box center [502, 13] width 5 height 5
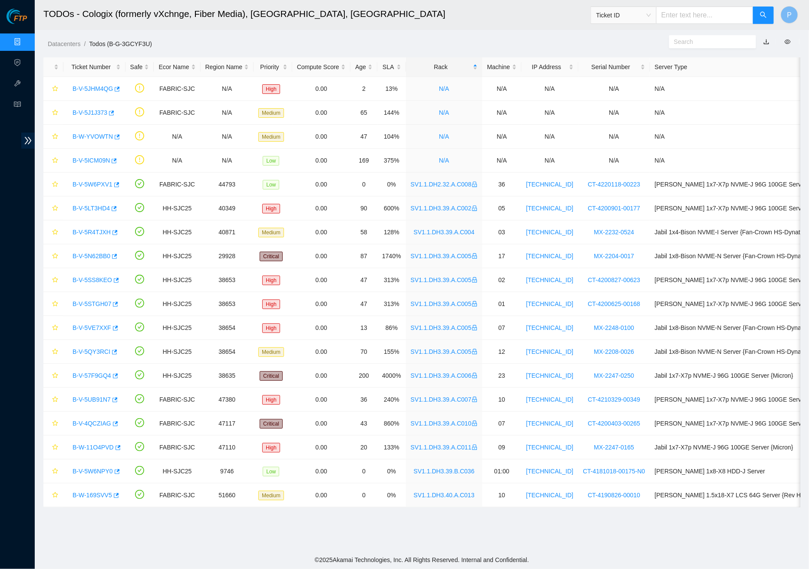
click at [25, 39] on link "Data Centers" at bounding box center [43, 42] width 36 height 7
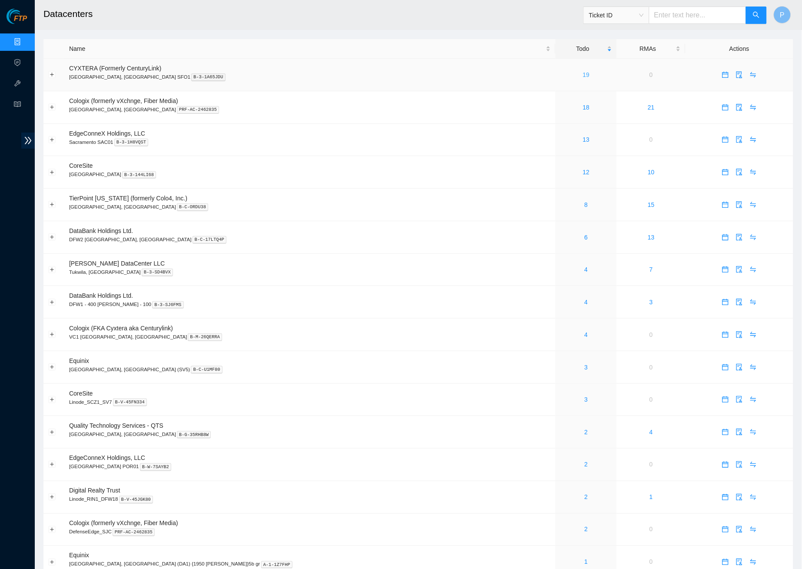
click at [583, 71] on link "19" at bounding box center [586, 74] width 7 height 7
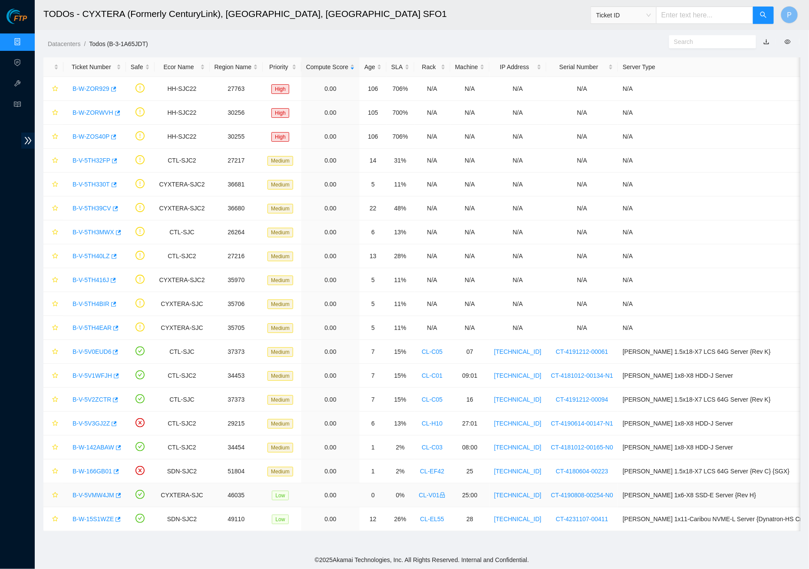
click at [107, 494] on link "B-V-5VMW4JM" at bounding box center [94, 494] width 42 height 7
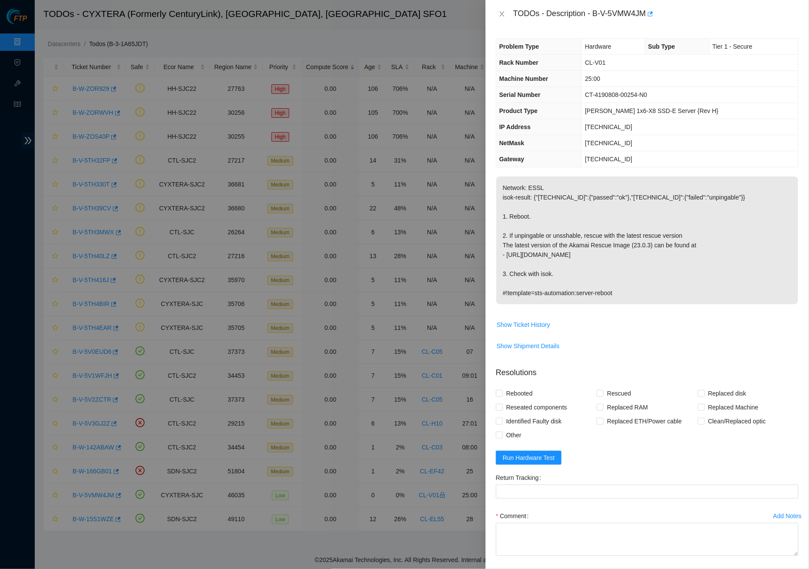
click at [493, 15] on div "TODOs - Description - B-V-5VMW4JM" at bounding box center [648, 14] width 324 height 28
click at [503, 13] on icon "close" at bounding box center [502, 13] width 7 height 7
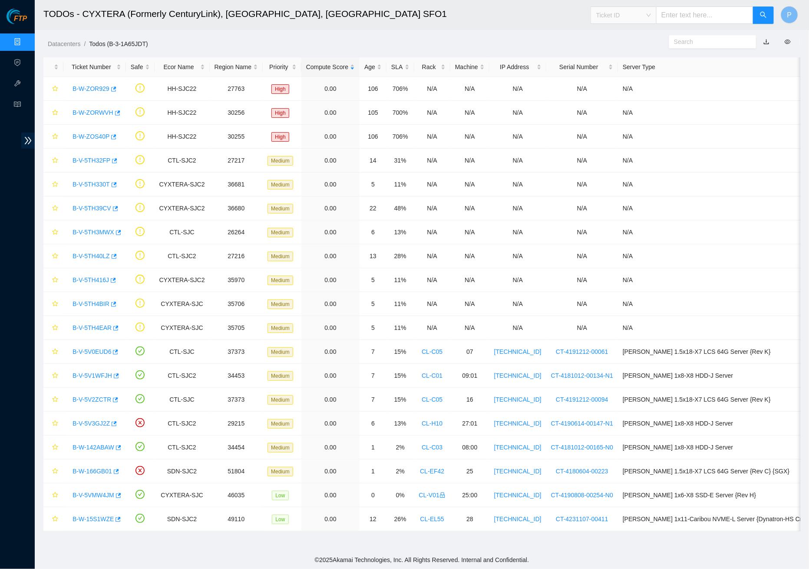
click at [639, 9] on span "Ticket ID" at bounding box center [624, 15] width 55 height 13
click at [635, 62] on div "Rack Number" at bounding box center [623, 60] width 55 height 10
click at [682, 13] on input "text" at bounding box center [704, 15] width 97 height 17
type input "X"
type input "CL-B07"
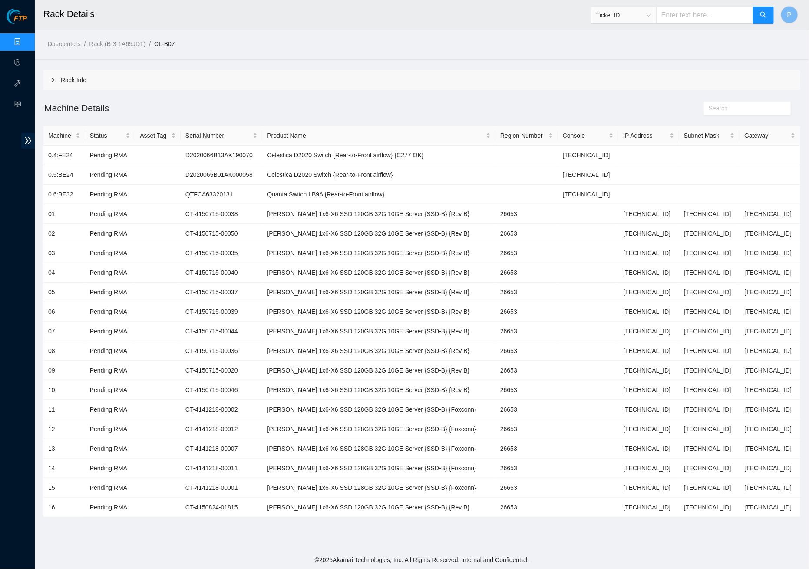
click at [346, 75] on div "Rack Info" at bounding box center [421, 80] width 757 height 20
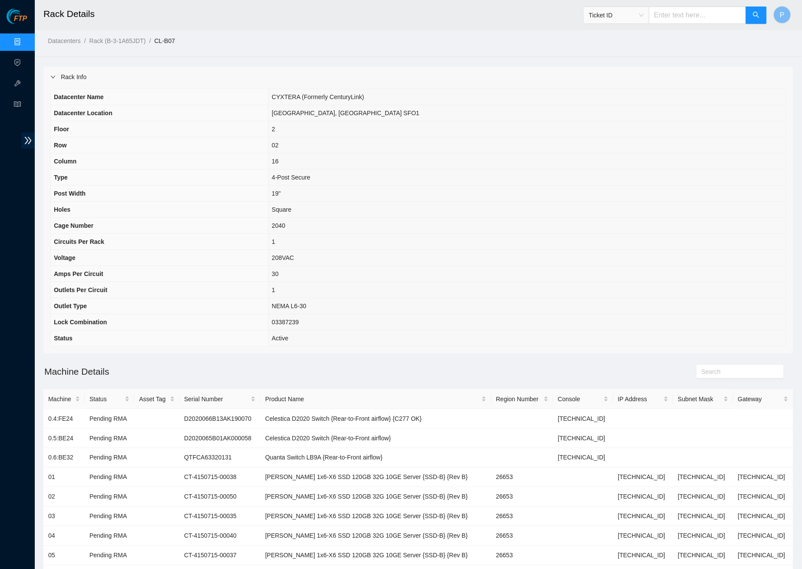
scroll to position [3, 0]
drag, startPoint x: 363, startPoint y: 221, endPoint x: 338, endPoint y: 222, distance: 25.2
click at [334, 222] on tr "Cage Number 2040" at bounding box center [418, 225] width 735 height 16
click at [285, 222] on span "2040" at bounding box center [278, 225] width 13 height 7
drag, startPoint x: 386, startPoint y: 224, endPoint x: 58, endPoint y: 217, distance: 328.1
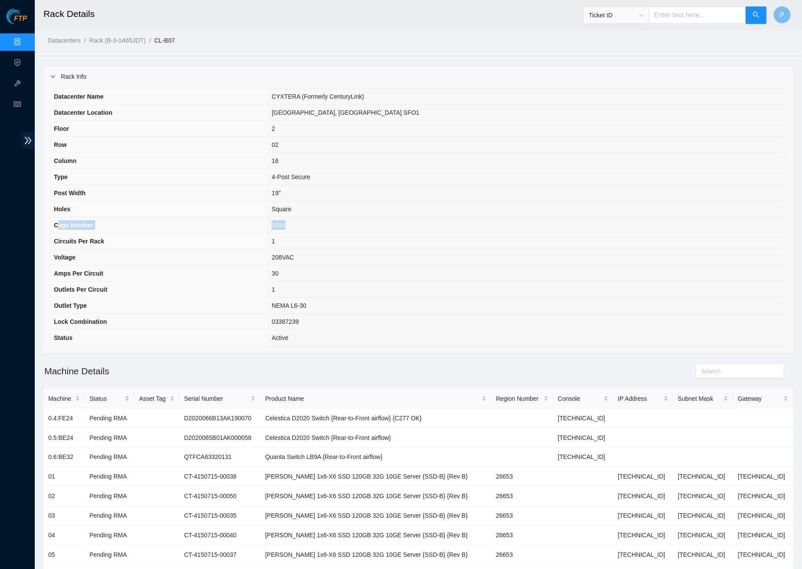
click at [58, 217] on tr "Cage Number 2040" at bounding box center [418, 225] width 735 height 16
click at [81, 222] on span "Cage Number" at bounding box center [74, 225] width 40 height 7
drag, startPoint x: 379, startPoint y: 220, endPoint x: 54, endPoint y: 222, distance: 325.0
click at [54, 222] on tr "Cage Number 2040" at bounding box center [418, 225] width 735 height 16
copy tr "Cage Number 2040"
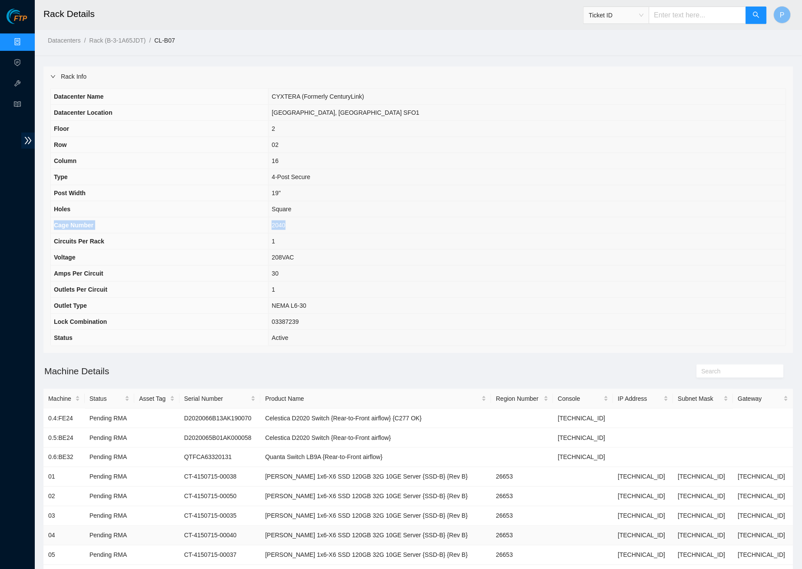
click at [269, 217] on th "Cage Number" at bounding box center [160, 225] width 218 height 16
click at [244, 176] on th "Type" at bounding box center [160, 177] width 218 height 16
click at [25, 40] on link "Data Centers" at bounding box center [43, 42] width 36 height 7
